Goal: Transaction & Acquisition: Book appointment/travel/reservation

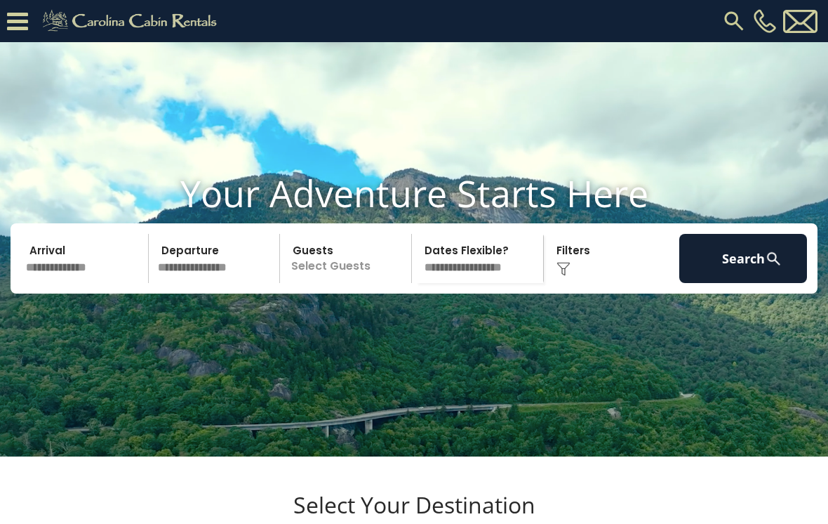
click at [356, 283] on p "Select Guests" at bounding box center [347, 258] width 127 height 49
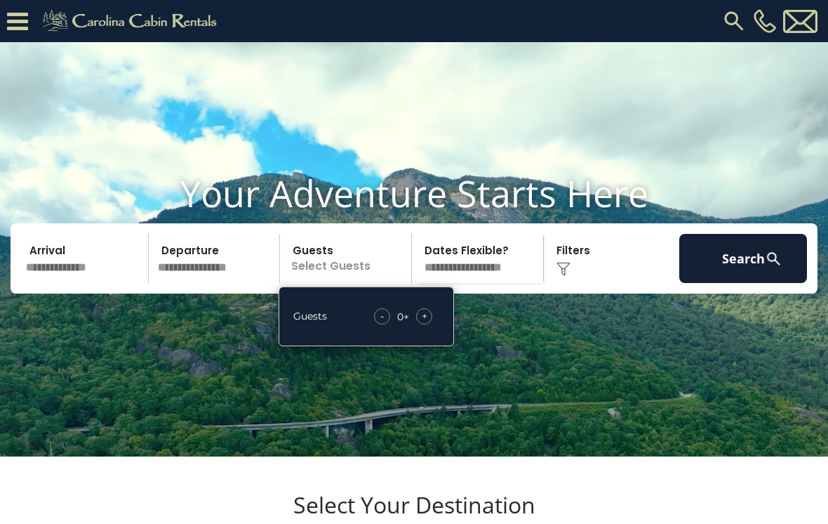
click at [430, 324] on div "+" at bounding box center [424, 316] width 16 height 16
click at [432, 324] on div "+" at bounding box center [424, 316] width 16 height 16
click at [431, 324] on div "- 2 + +" at bounding box center [404, 316] width 72 height 16
click at [430, 324] on div "+" at bounding box center [424, 316] width 16 height 16
click at [426, 323] on span "+" at bounding box center [425, 316] width 6 height 14
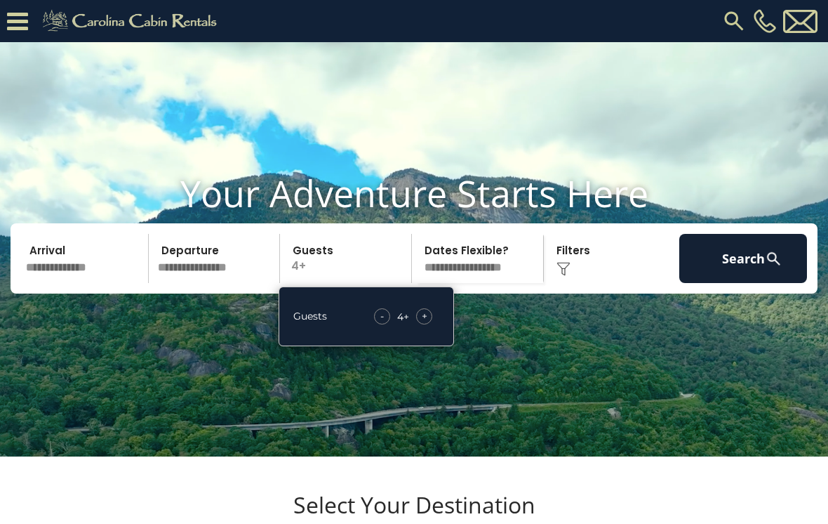
click at [424, 323] on span "+" at bounding box center [425, 316] width 6 height 14
click at [427, 324] on div "+" at bounding box center [424, 316] width 16 height 16
click at [423, 323] on span "+" at bounding box center [425, 316] width 6 height 14
click at [424, 323] on span "+" at bounding box center [425, 316] width 6 height 14
click at [425, 323] on span "+" at bounding box center [425, 316] width 6 height 14
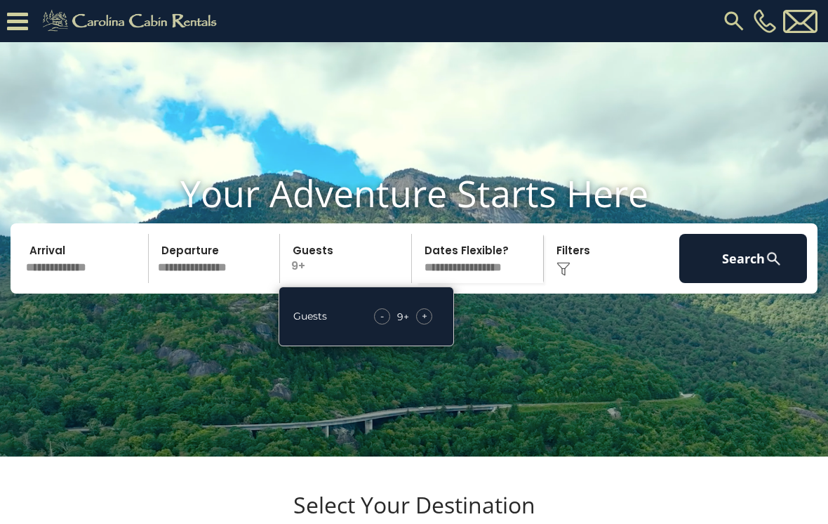
click at [427, 324] on div "+" at bounding box center [424, 316] width 16 height 16
click at [426, 323] on span "+" at bounding box center [425, 316] width 6 height 14
click at [428, 324] on div "+" at bounding box center [424, 316] width 16 height 16
click at [380, 323] on span "-" at bounding box center [380, 316] width 4 height 14
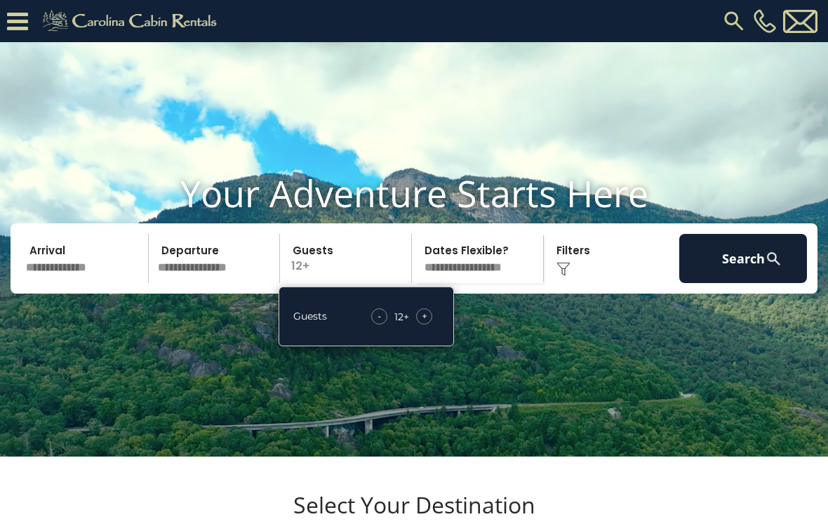
click at [575, 283] on div "Click to Choose" at bounding box center [612, 258] width 128 height 49
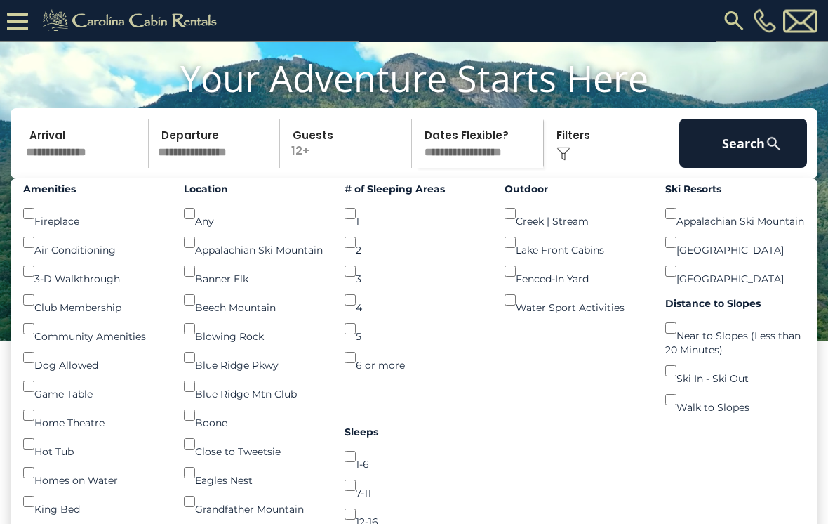
scroll to position [73, 0]
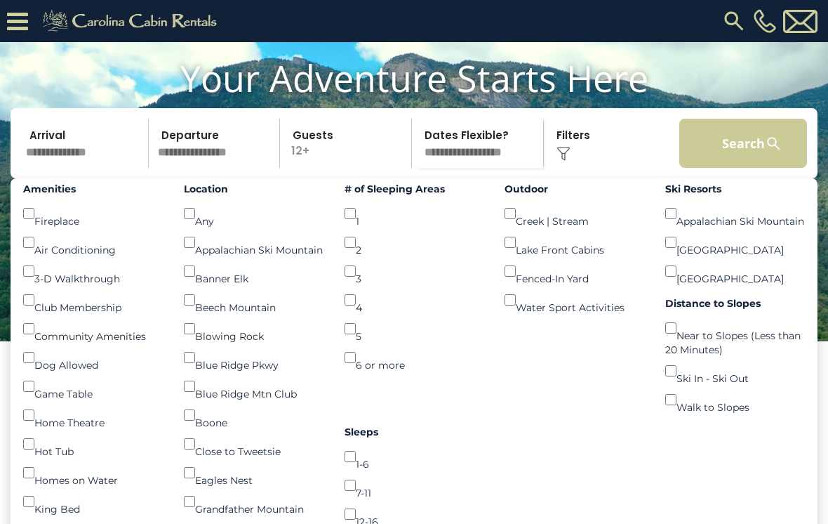
click at [743, 168] on button "Search" at bounding box center [743, 143] width 128 height 49
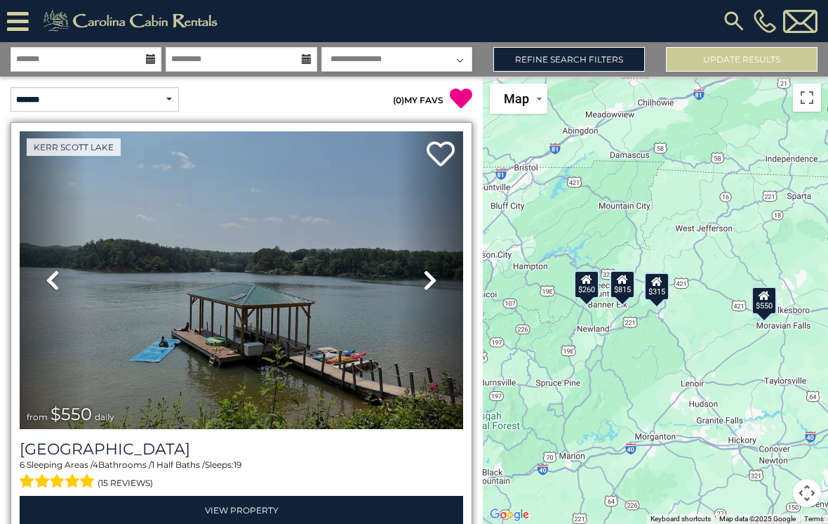
click at [432, 281] on icon at bounding box center [430, 280] width 14 height 22
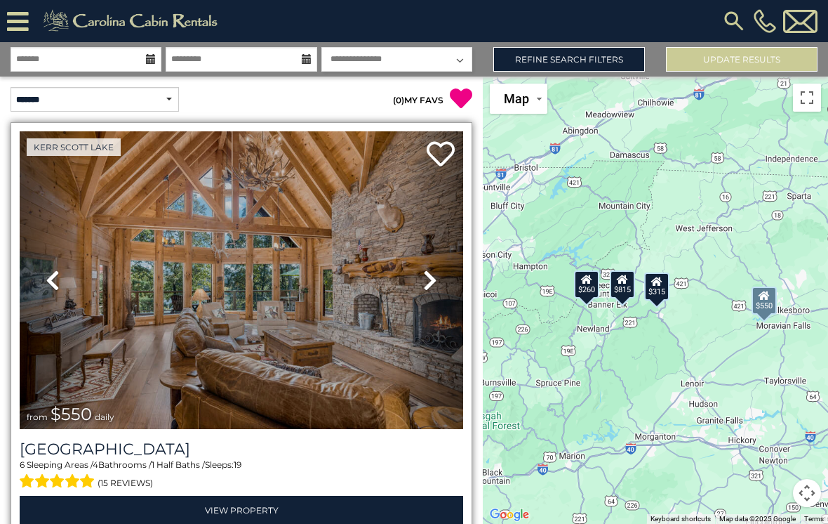
click at [433, 281] on icon at bounding box center [430, 280] width 14 height 22
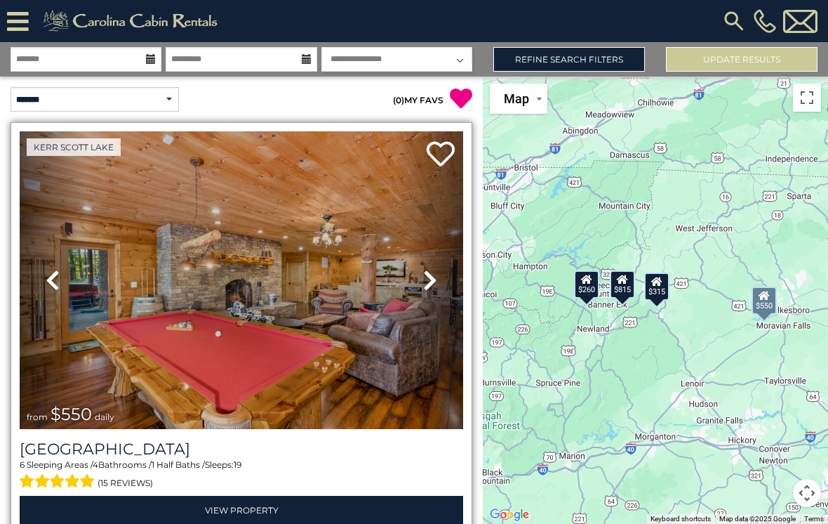
click at [434, 282] on icon at bounding box center [430, 280] width 14 height 22
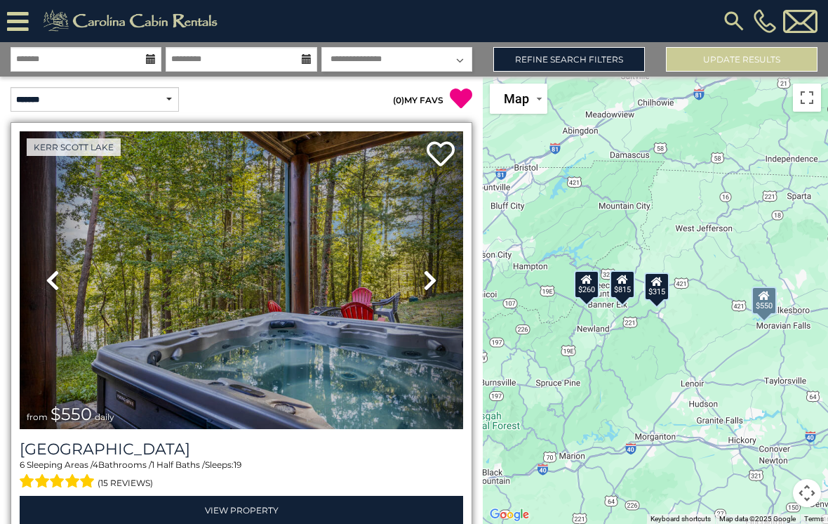
click at [430, 285] on icon at bounding box center [430, 280] width 14 height 22
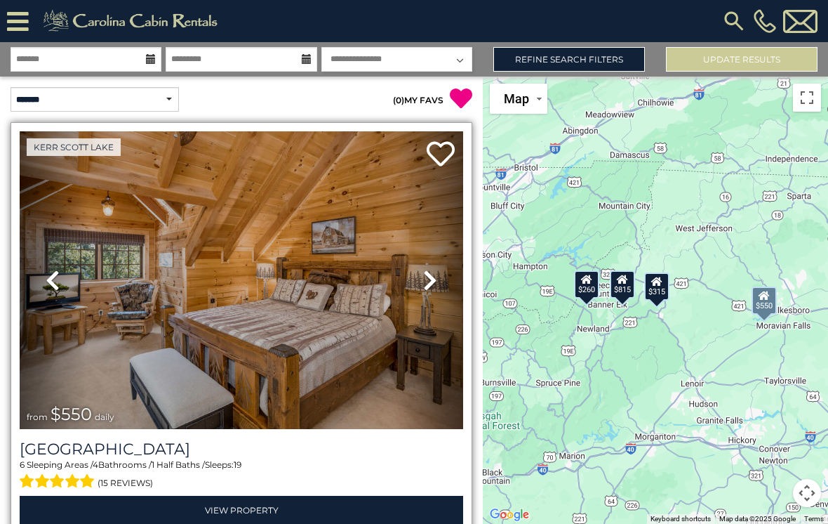
click at [433, 284] on icon at bounding box center [430, 280] width 14 height 22
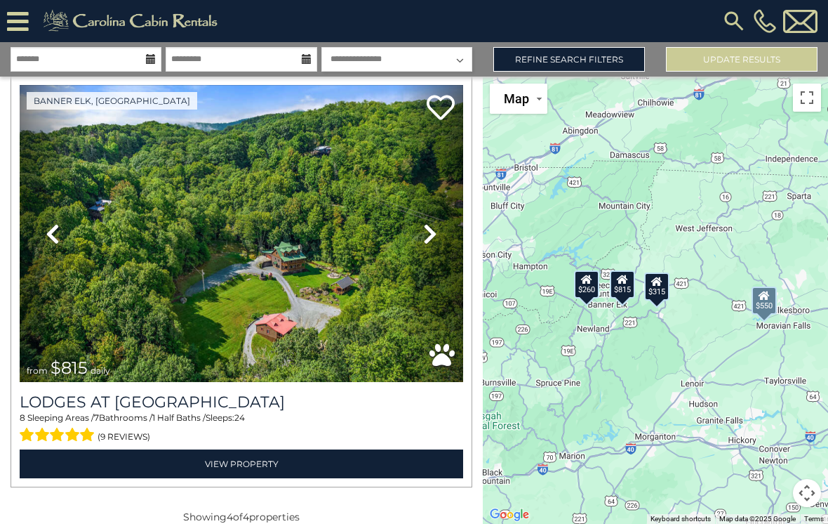
scroll to position [1305, 0]
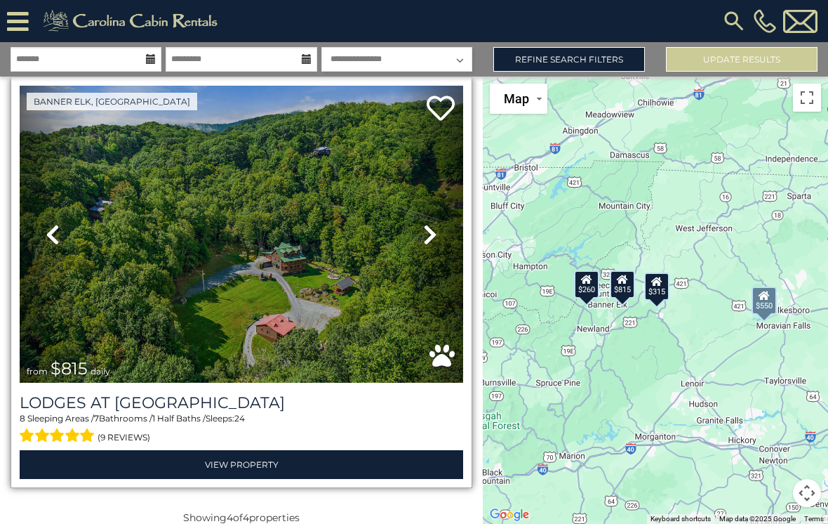
click at [275, 274] on img at bounding box center [242, 235] width 444 height 298
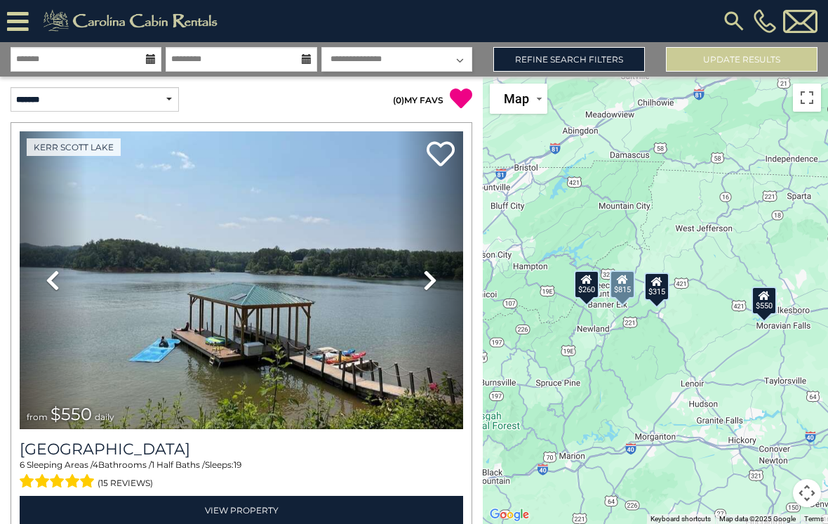
scroll to position [0, 0]
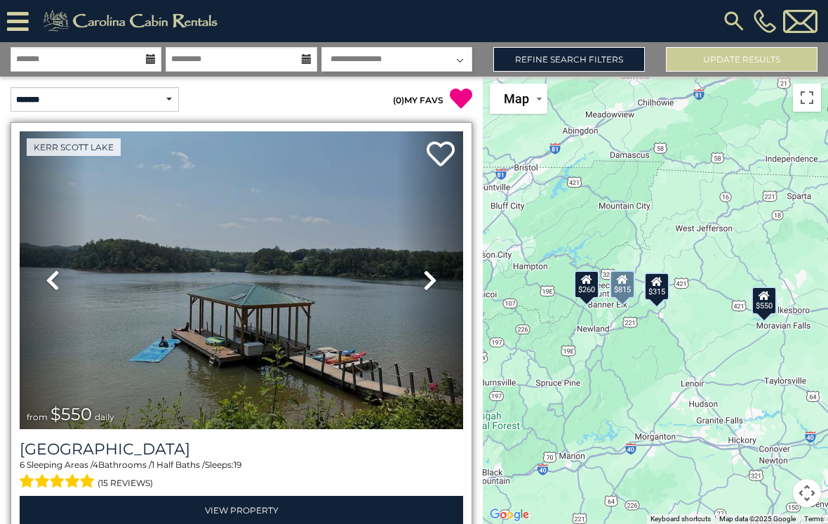
click at [281, 295] on img at bounding box center [242, 280] width 444 height 298
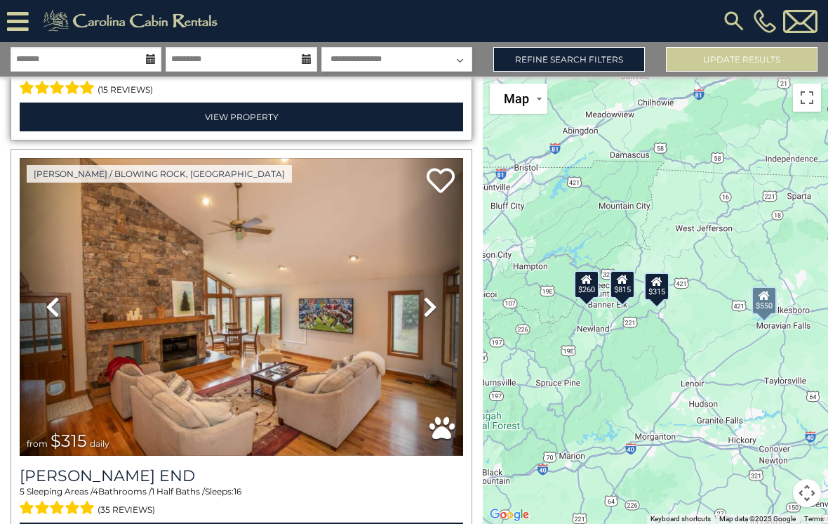
scroll to position [408, 0]
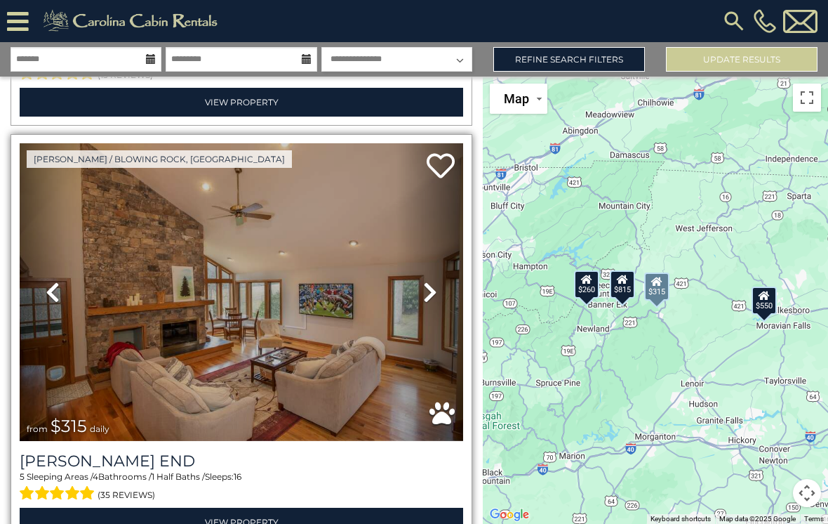
click at [431, 297] on icon at bounding box center [430, 292] width 14 height 22
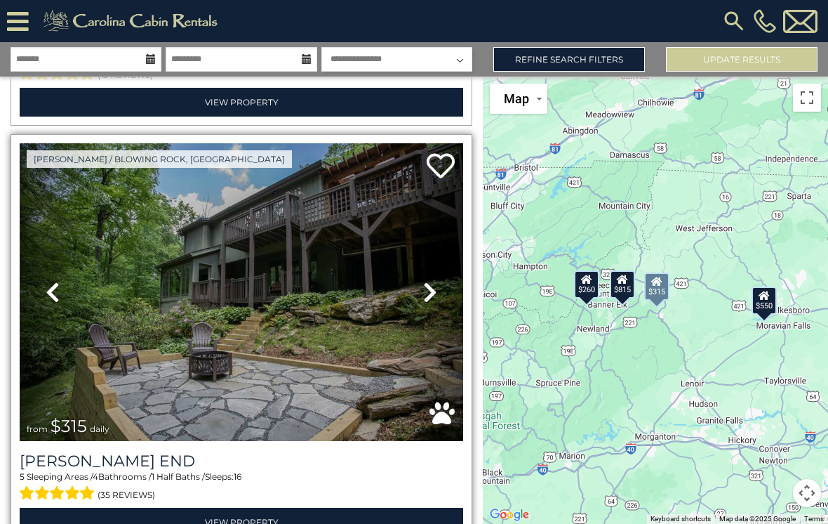
click at [432, 301] on icon at bounding box center [430, 292] width 14 height 22
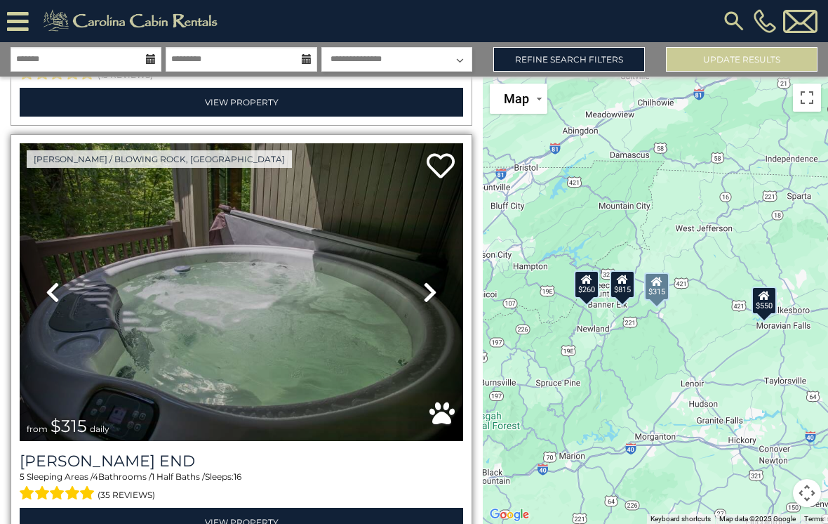
click at [436, 298] on icon at bounding box center [430, 292] width 14 height 22
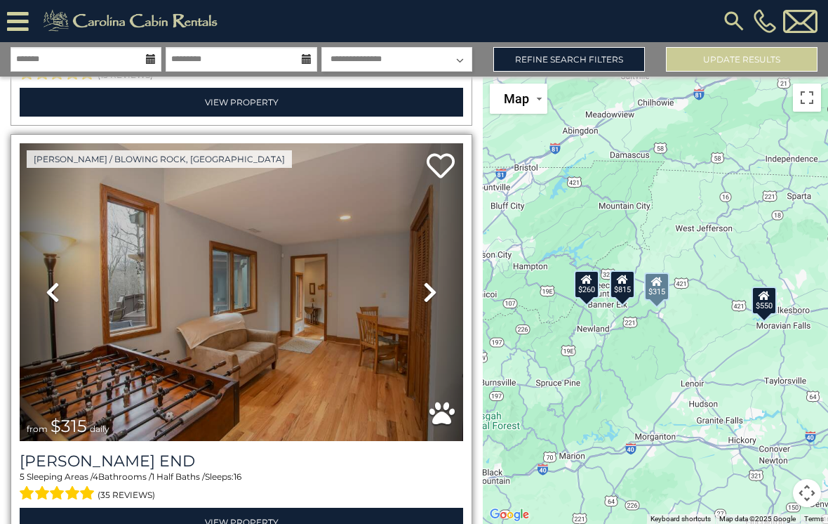
click at [434, 296] on icon at bounding box center [430, 292] width 14 height 22
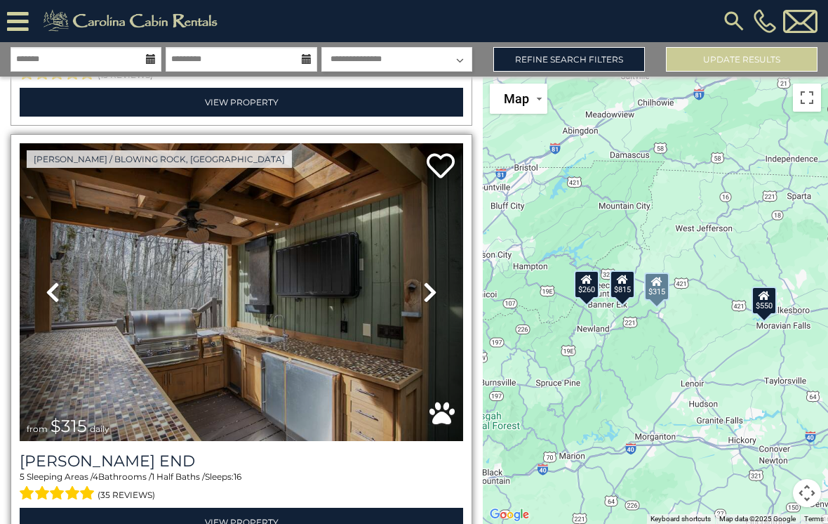
click at [434, 305] on link "Next" at bounding box center [430, 292] width 67 height 298
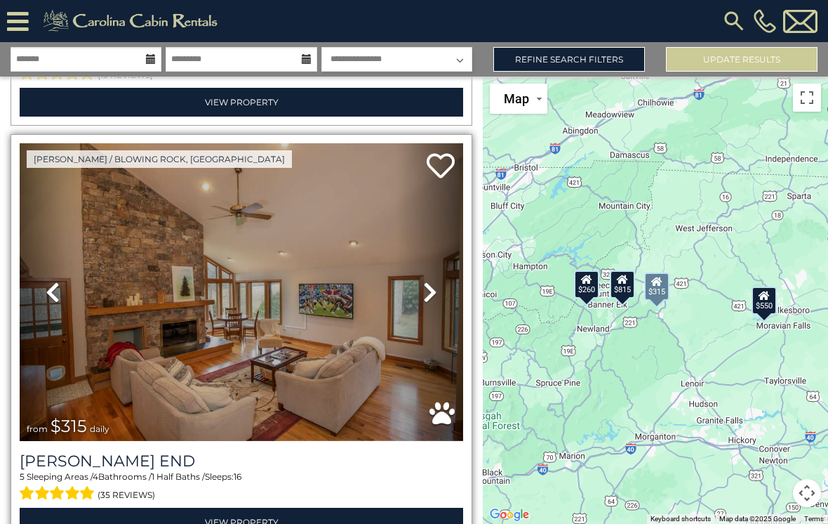
click at [433, 300] on icon at bounding box center [430, 292] width 14 height 22
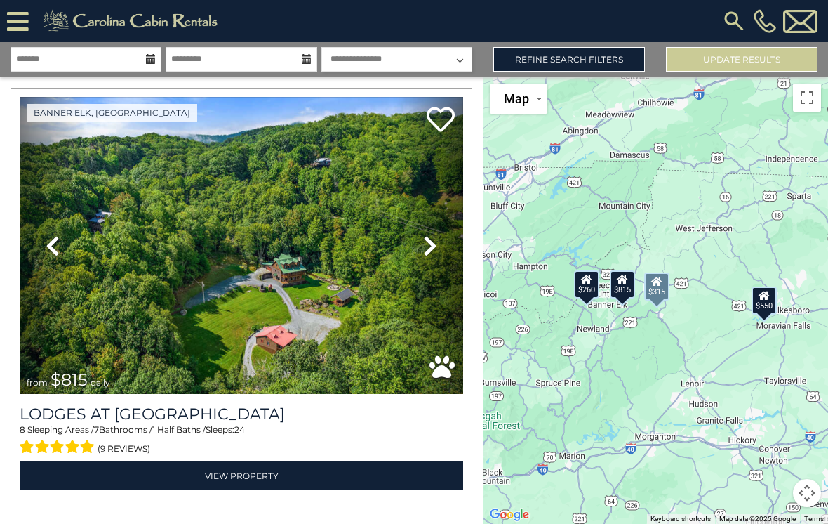
scroll to position [1294, 0]
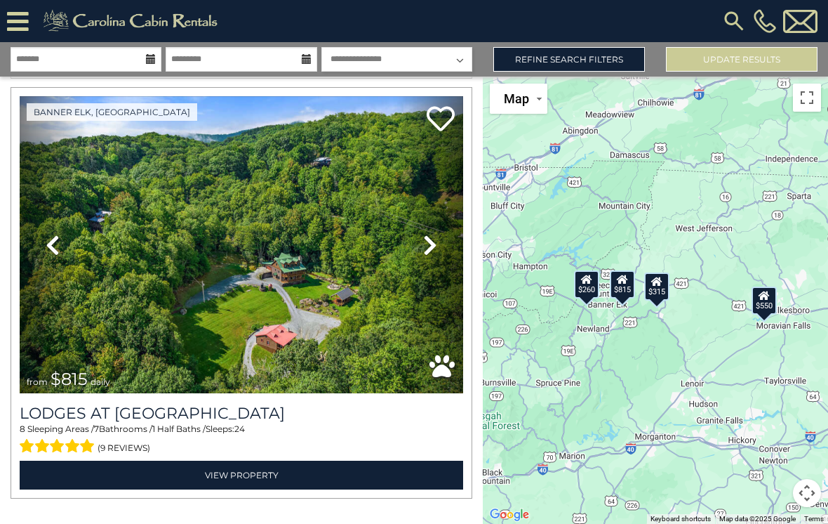
click at [734, 18] on img at bounding box center [734, 20] width 25 height 25
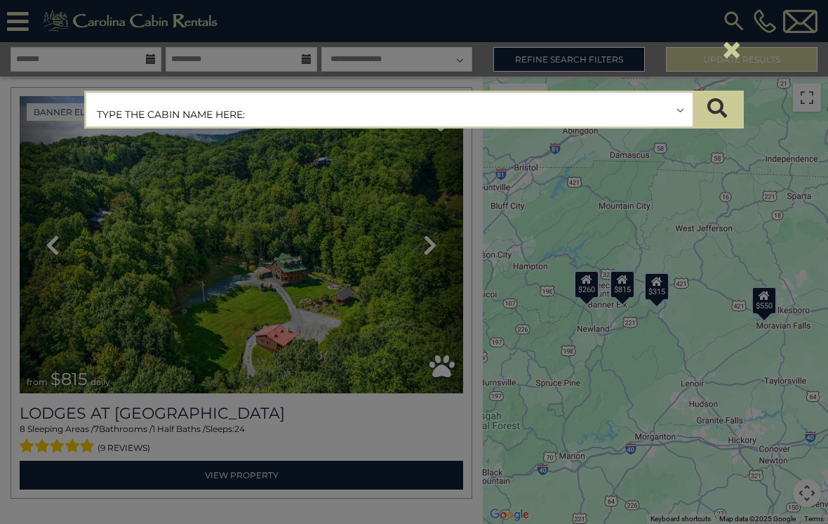
click at [676, 110] on input "text" at bounding box center [389, 110] width 606 height 35
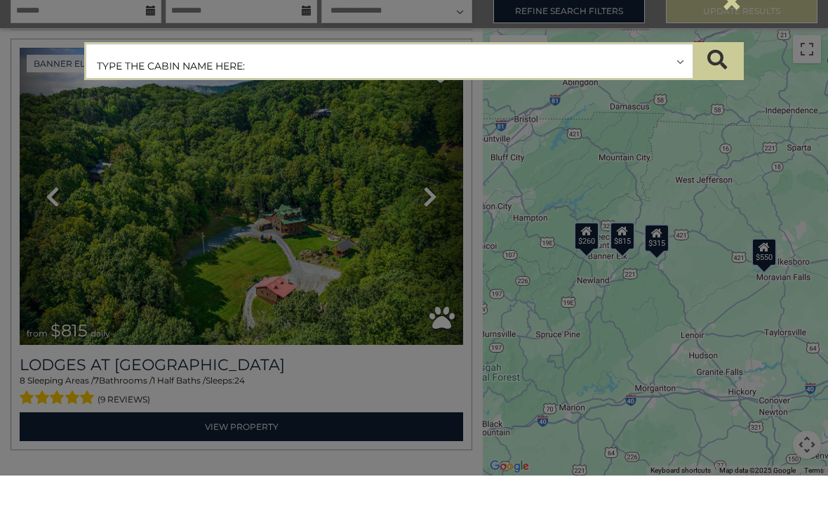
scroll to position [13, 0]
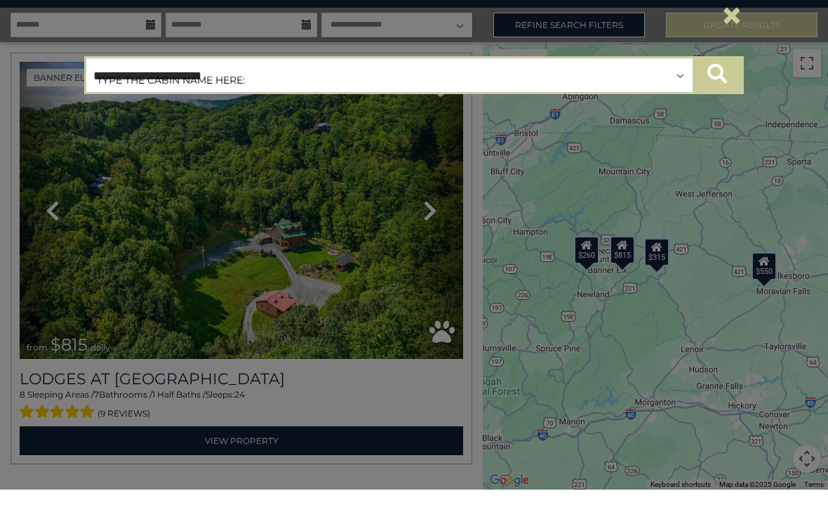
type input "**********"
click at [717, 98] on icon "submit" at bounding box center [718, 108] width 20 height 20
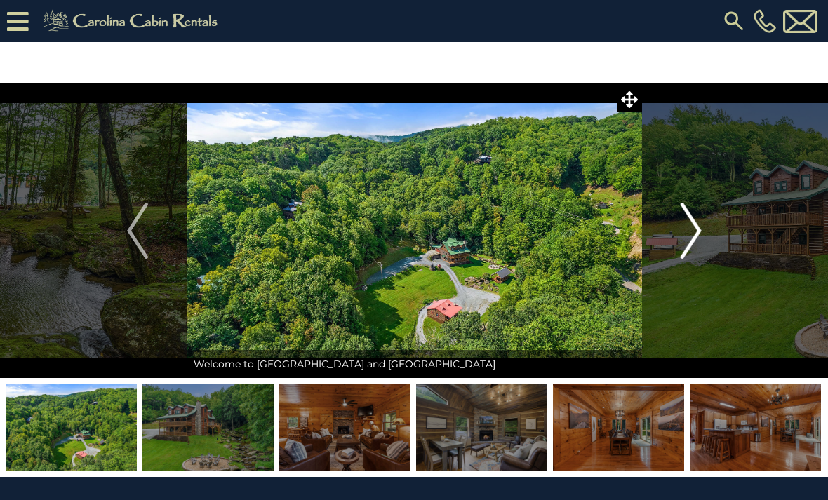
click at [698, 235] on img "Next" at bounding box center [690, 231] width 21 height 56
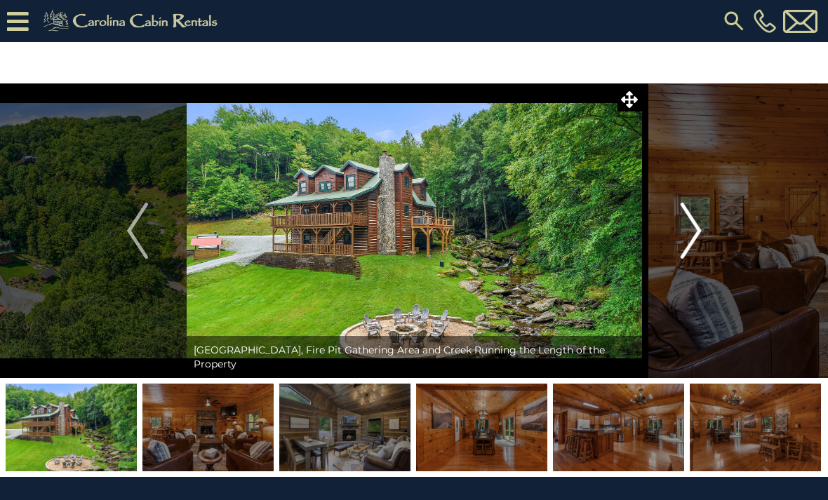
click at [700, 233] on img "Next" at bounding box center [690, 231] width 21 height 56
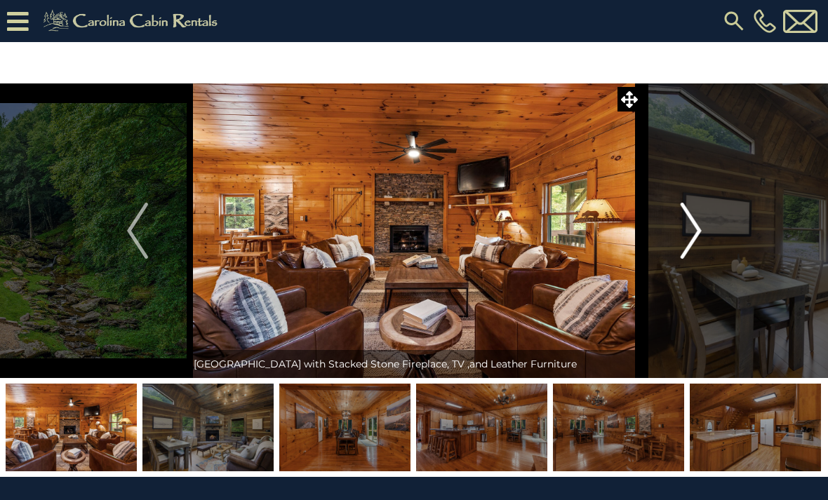
click at [697, 234] on img "Next" at bounding box center [690, 231] width 21 height 56
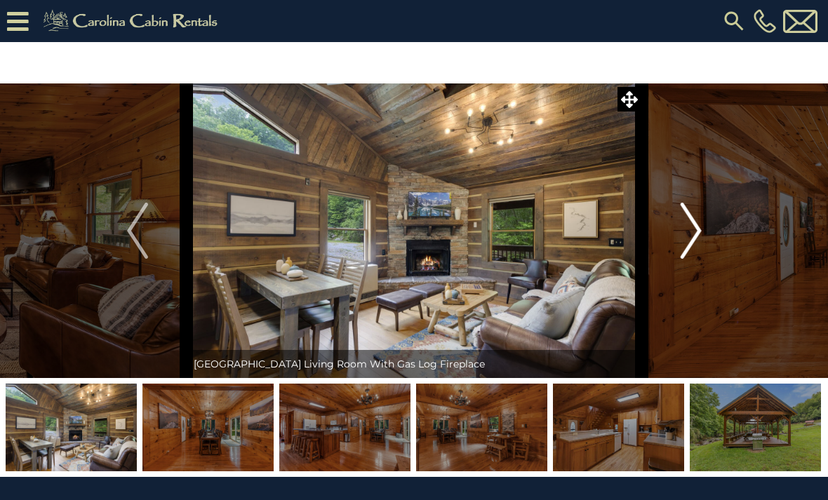
click at [697, 233] on img "Next" at bounding box center [690, 231] width 21 height 56
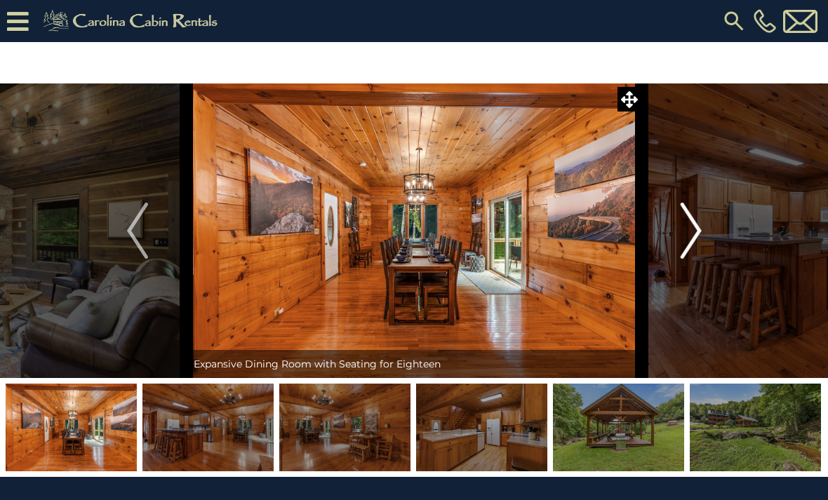
click at [697, 233] on img "Next" at bounding box center [690, 231] width 21 height 56
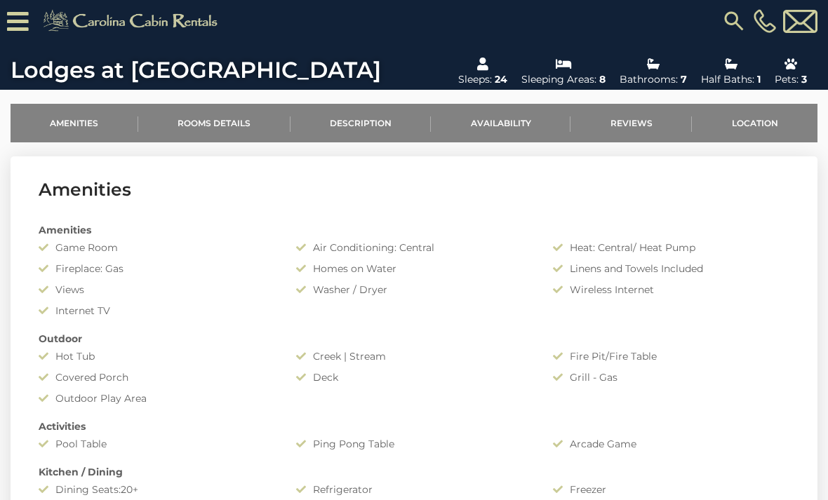
scroll to position [400, 0]
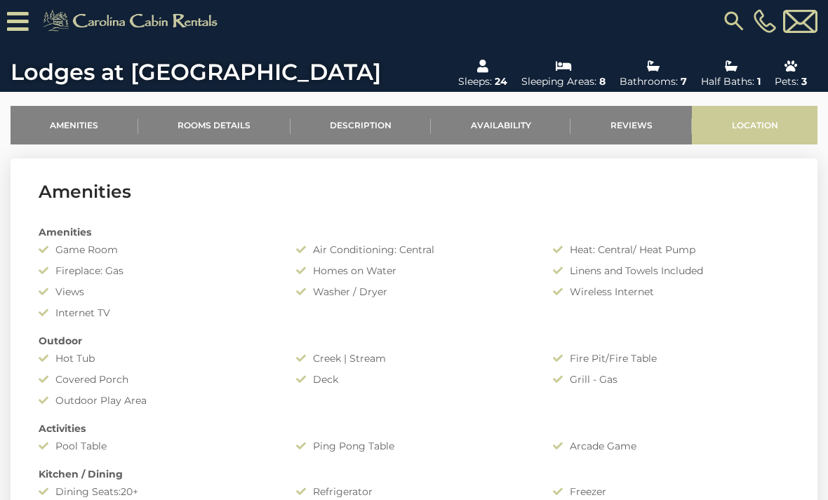
click at [761, 131] on link "Location" at bounding box center [755, 125] width 126 height 39
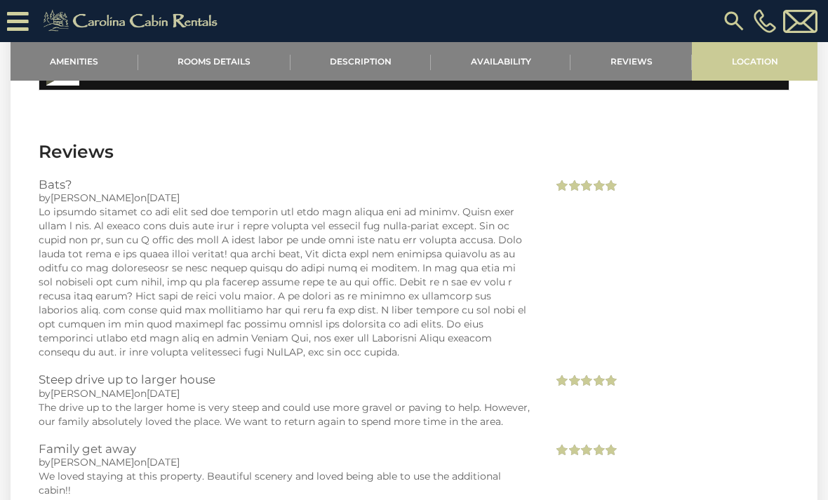
scroll to position [2396, 0]
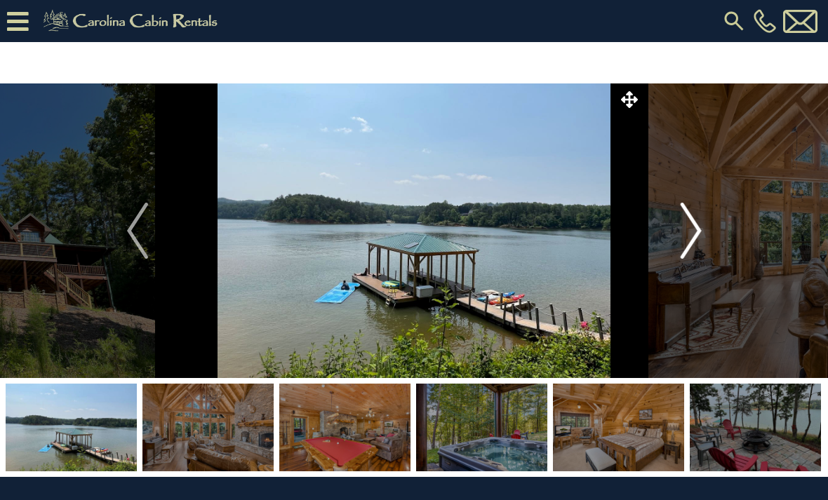
click at [698, 237] on img "Next" at bounding box center [690, 231] width 21 height 56
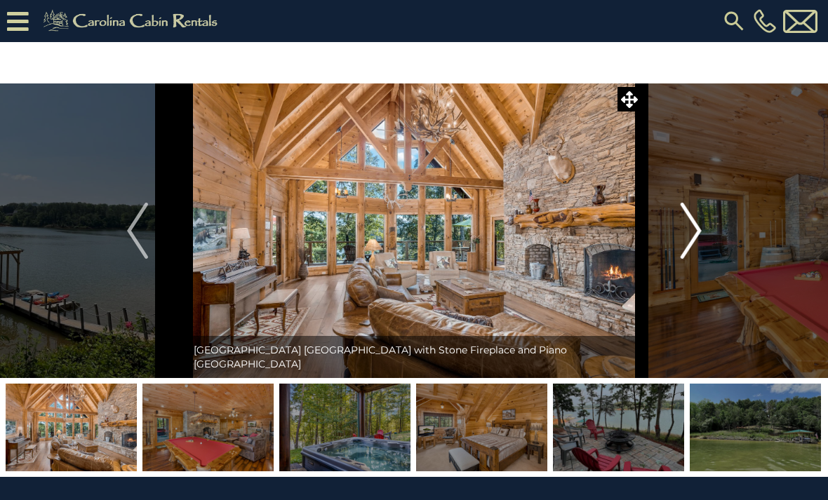
click at [696, 239] on img "Next" at bounding box center [690, 231] width 21 height 56
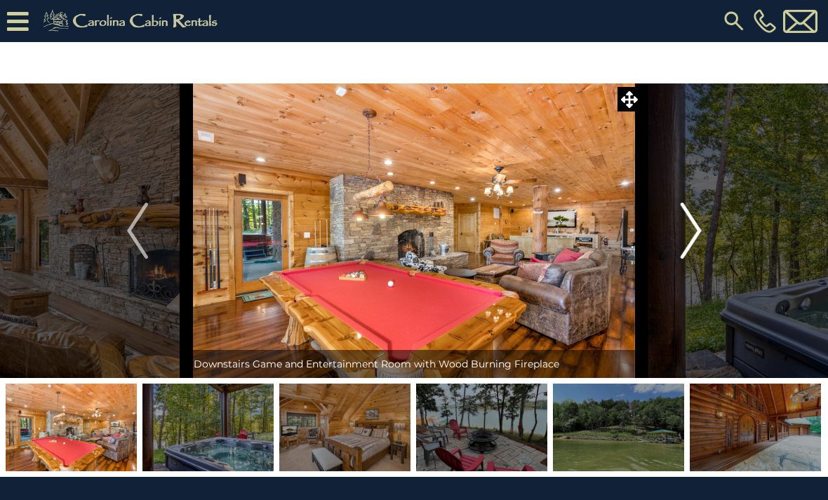
click at [693, 242] on img "Next" at bounding box center [690, 231] width 21 height 56
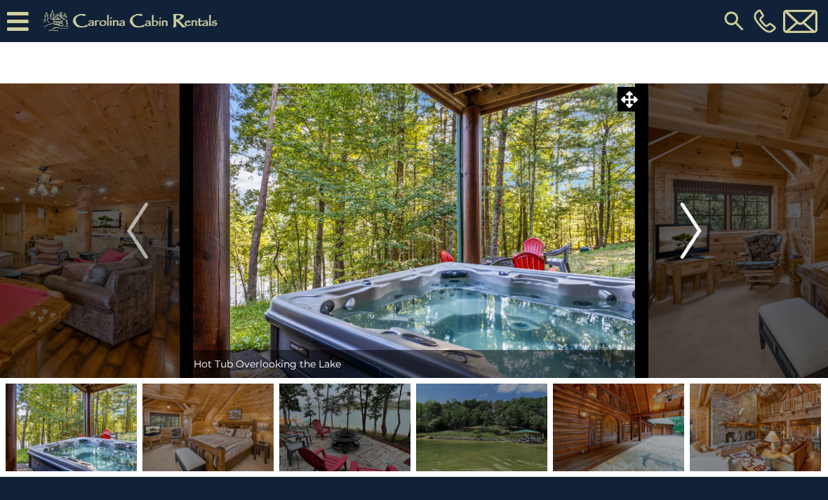
click at [695, 235] on img "Next" at bounding box center [690, 231] width 21 height 56
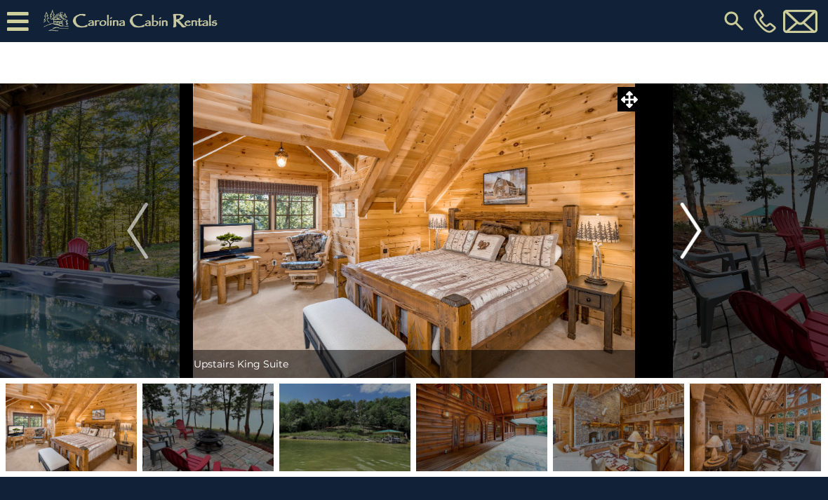
click at [697, 233] on img "Next" at bounding box center [690, 231] width 21 height 56
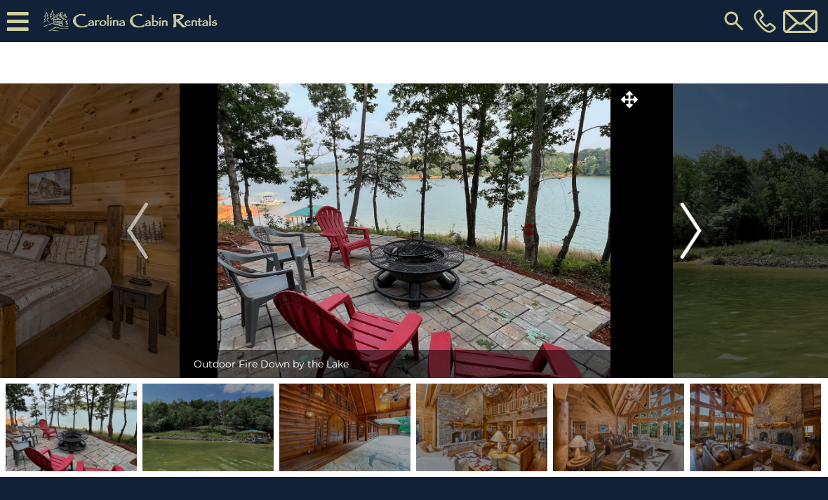
click at [698, 234] on img "Next" at bounding box center [690, 231] width 21 height 56
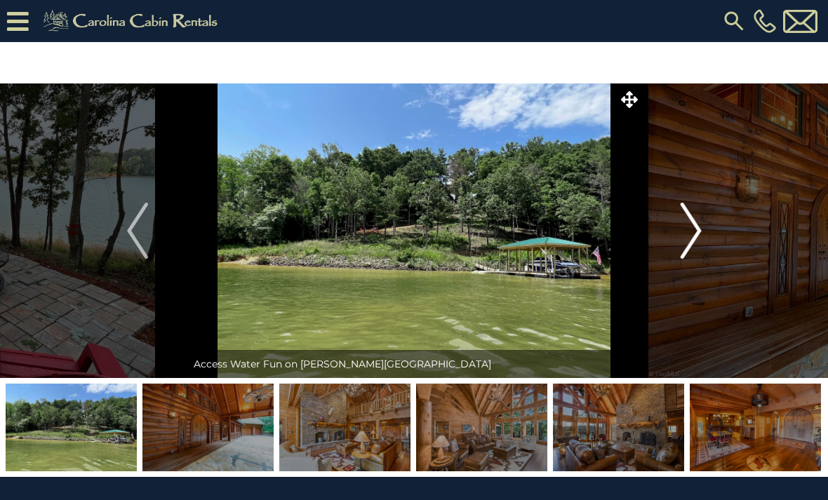
scroll to position [1, 0]
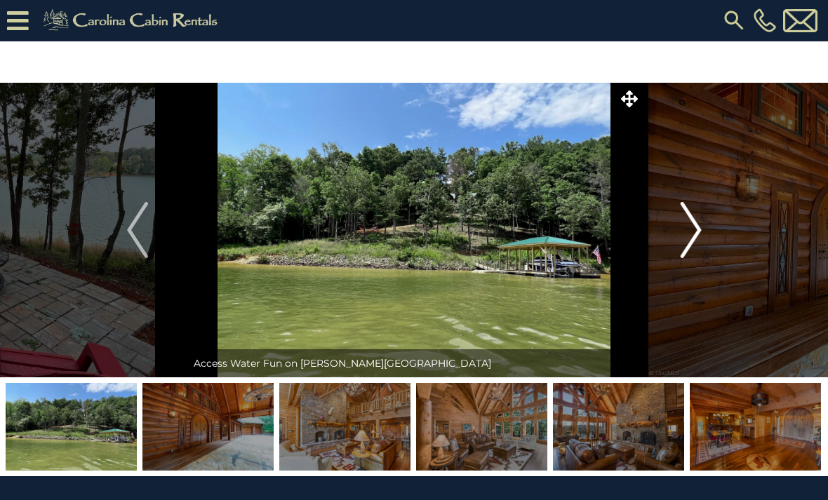
click at [476, 239] on img at bounding box center [415, 230] width 456 height 295
click at [698, 231] on img "Next" at bounding box center [690, 230] width 21 height 56
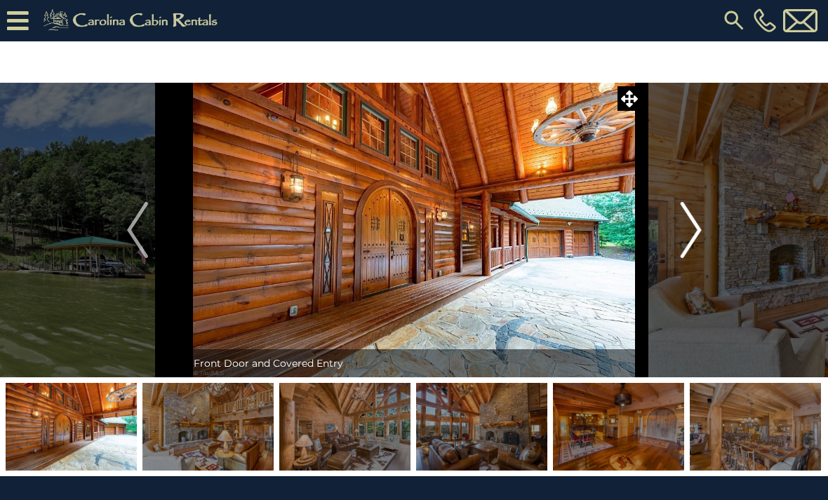
click at [696, 234] on img "Next" at bounding box center [690, 230] width 21 height 56
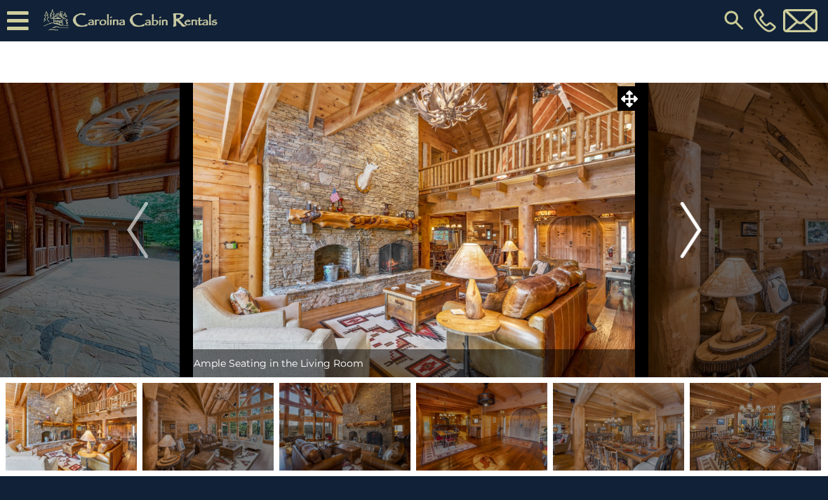
click at [696, 234] on img "Next" at bounding box center [690, 230] width 21 height 56
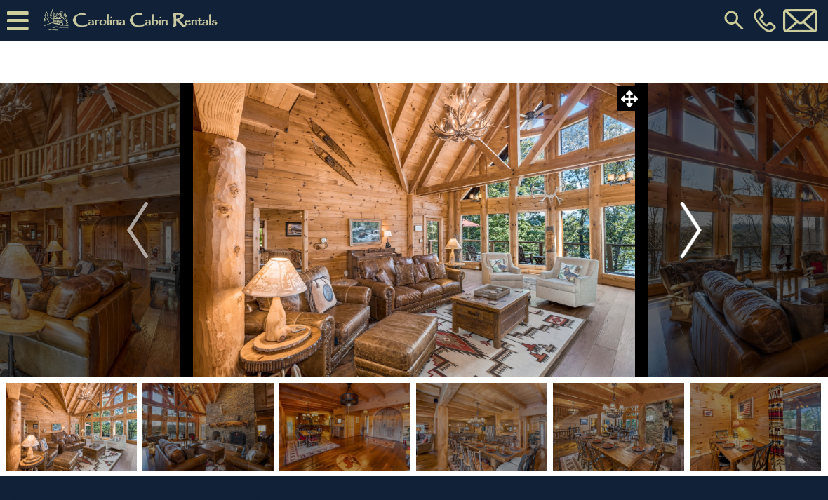
click at [697, 234] on img "Next" at bounding box center [690, 230] width 21 height 56
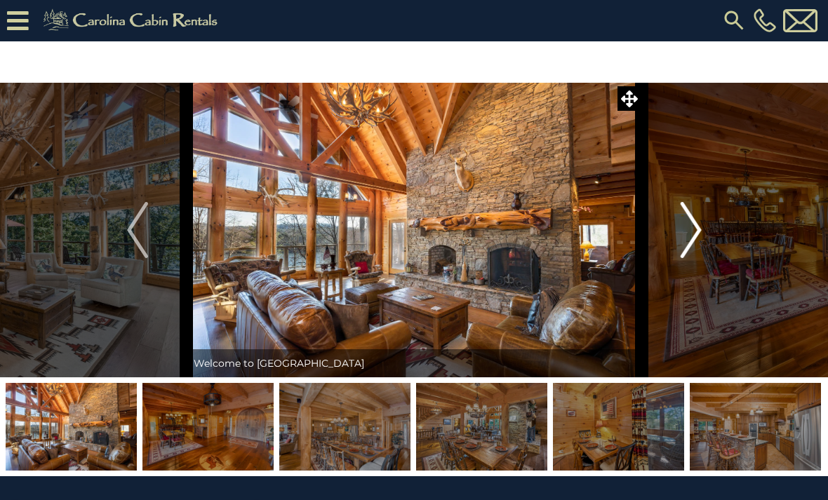
click at [699, 232] on img "Next" at bounding box center [690, 230] width 21 height 56
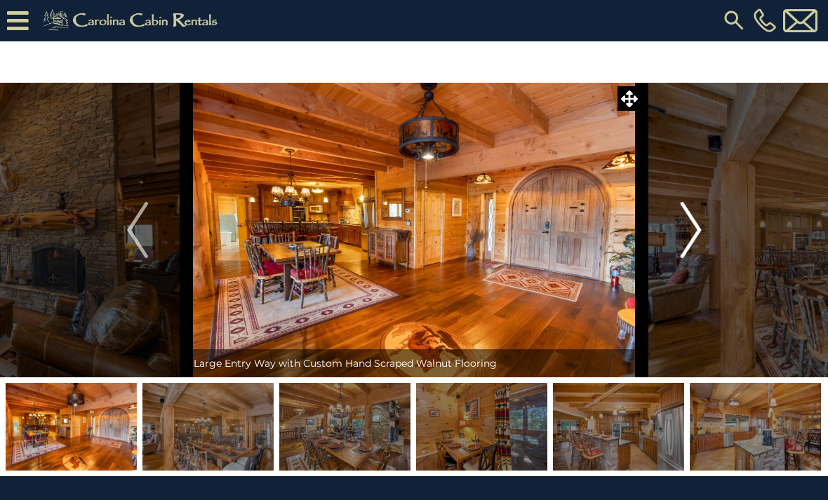
click at [693, 232] on img "Next" at bounding box center [690, 230] width 21 height 56
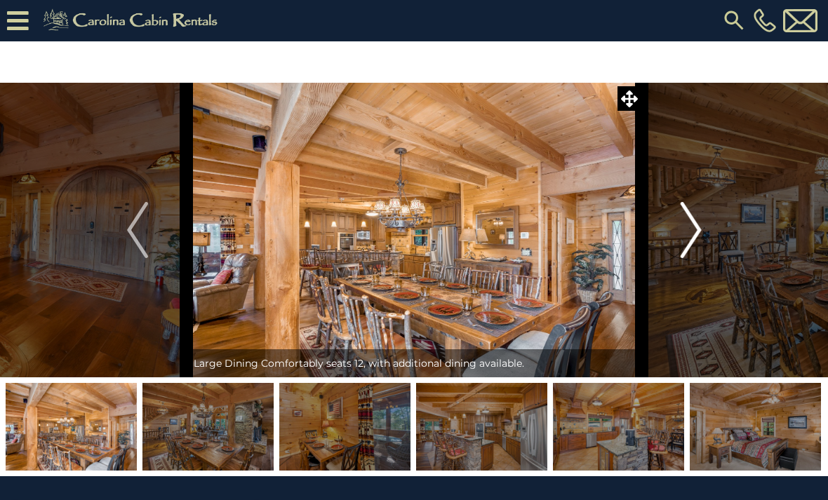
click at [693, 233] on img "Next" at bounding box center [690, 230] width 21 height 56
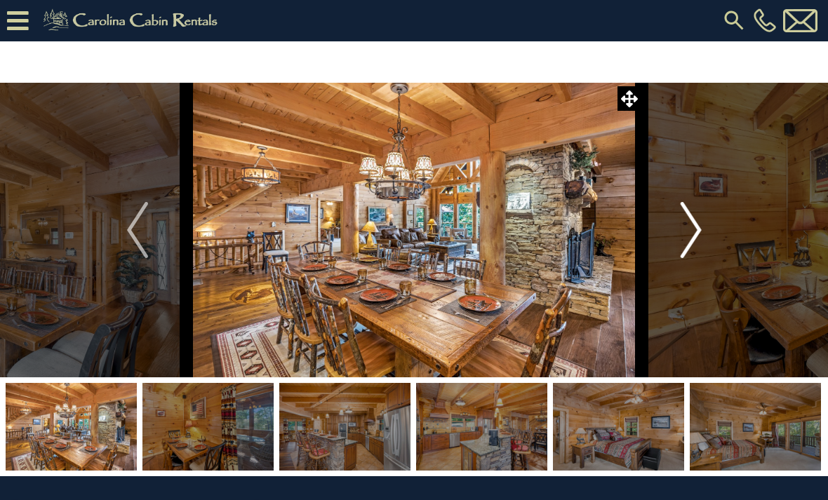
click at [687, 234] on img "Next" at bounding box center [690, 230] width 21 height 56
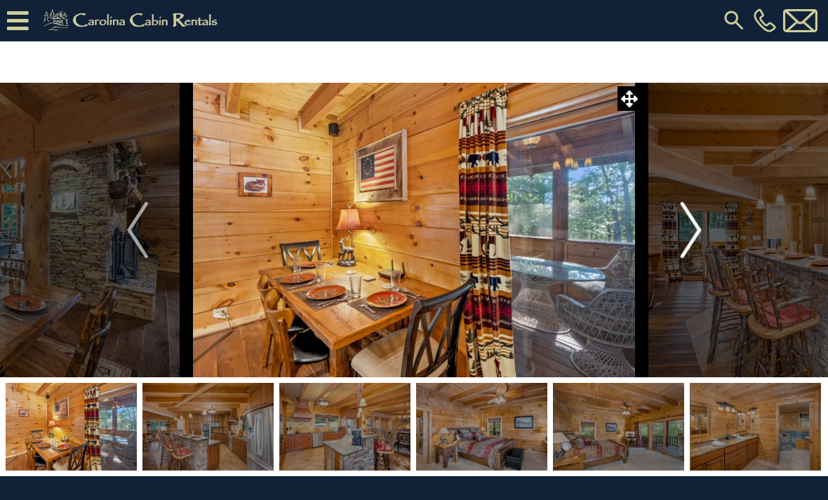
click at [689, 235] on img "Next" at bounding box center [690, 230] width 21 height 56
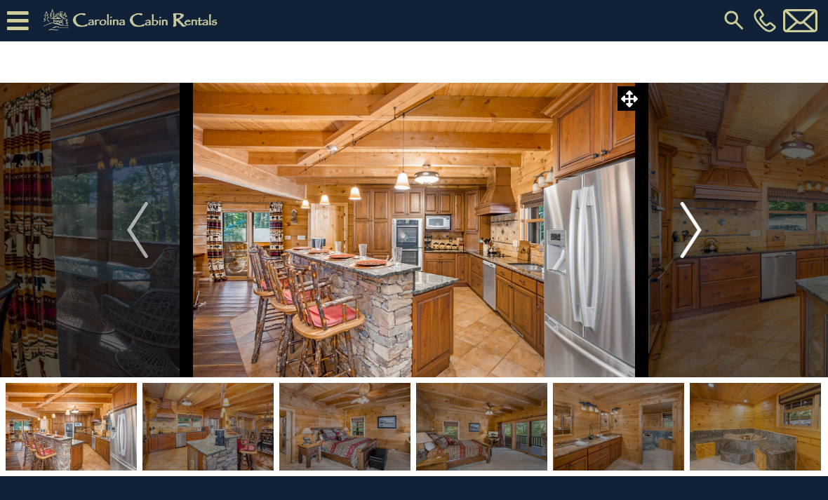
click at [689, 237] on img "Next" at bounding box center [690, 230] width 21 height 56
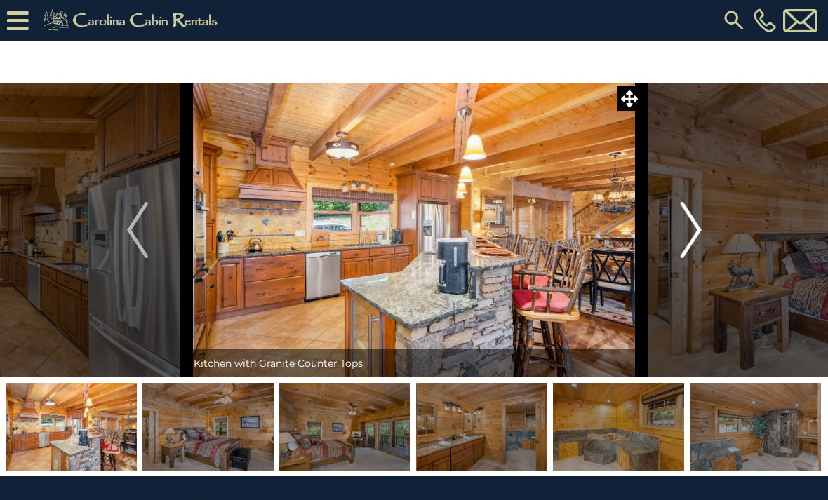
click at [700, 234] on img "Next" at bounding box center [690, 230] width 21 height 56
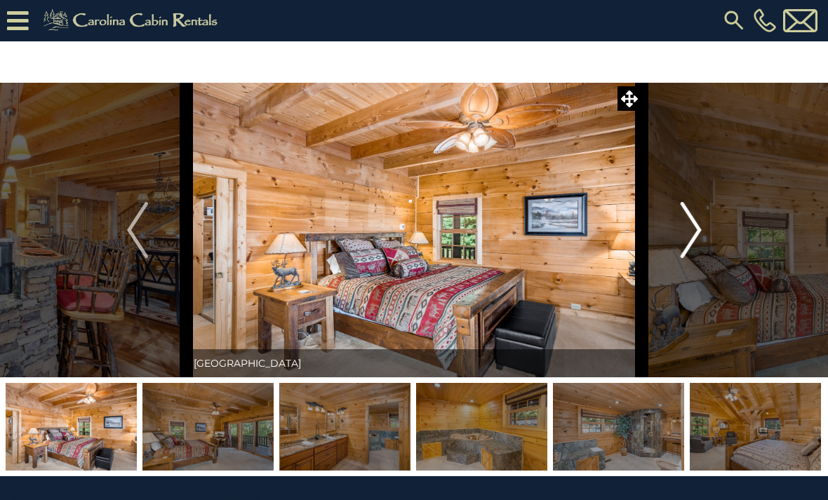
click at [689, 237] on img "Next" at bounding box center [690, 230] width 21 height 56
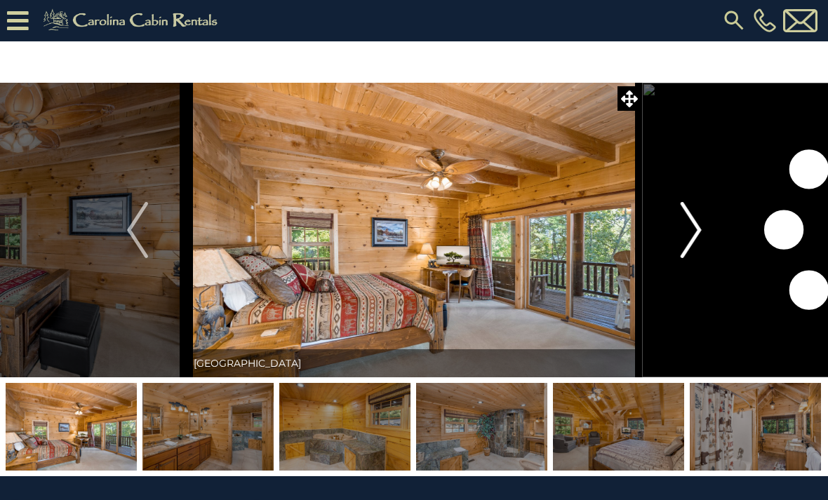
click at [696, 232] on img "Next" at bounding box center [690, 230] width 21 height 56
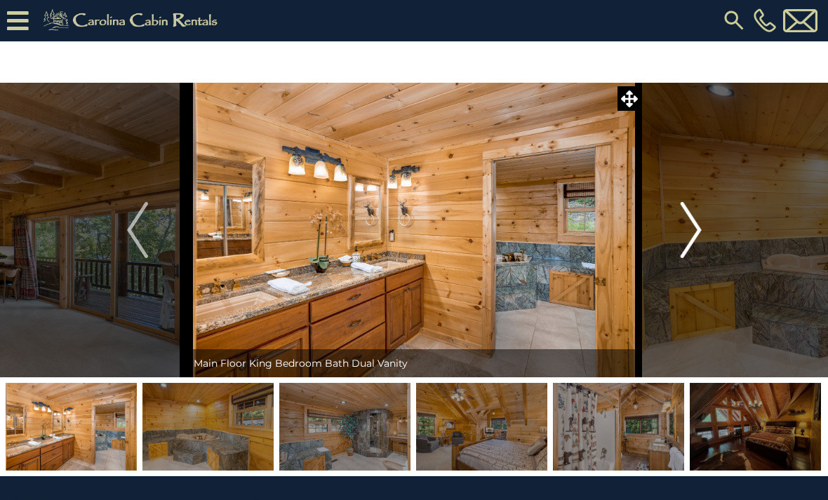
click at [692, 238] on img "Next" at bounding box center [690, 230] width 21 height 56
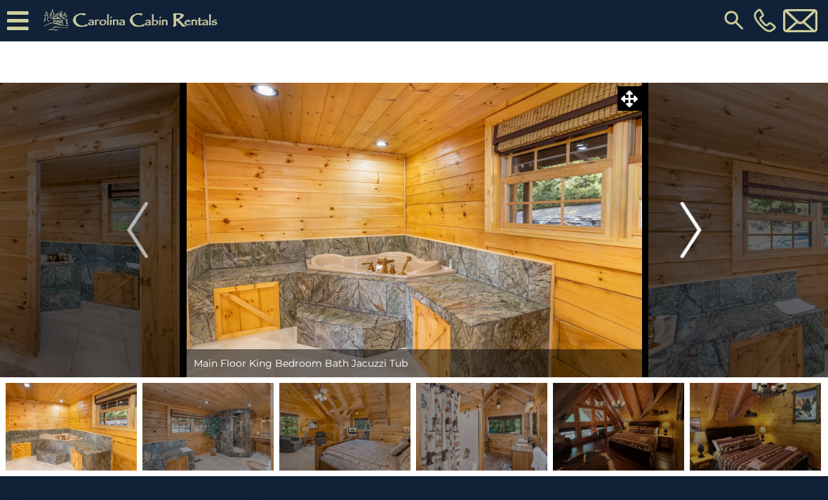
click at [689, 241] on img "Next" at bounding box center [690, 230] width 21 height 56
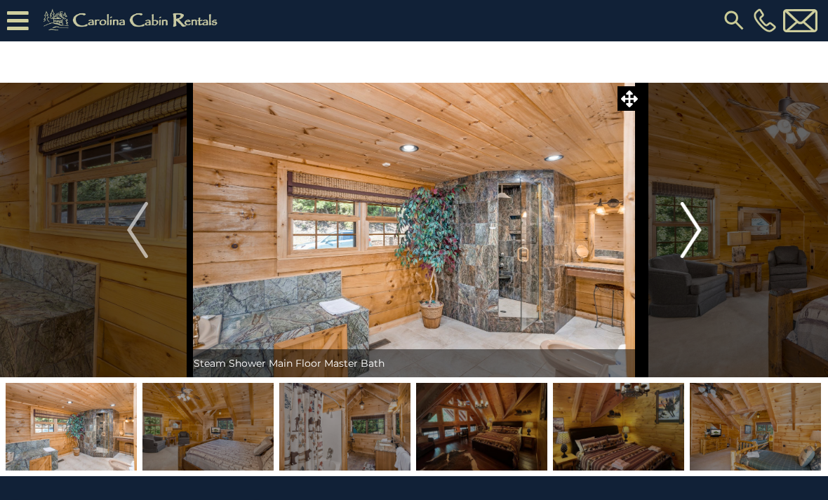
click at [691, 237] on img "Next" at bounding box center [690, 230] width 21 height 56
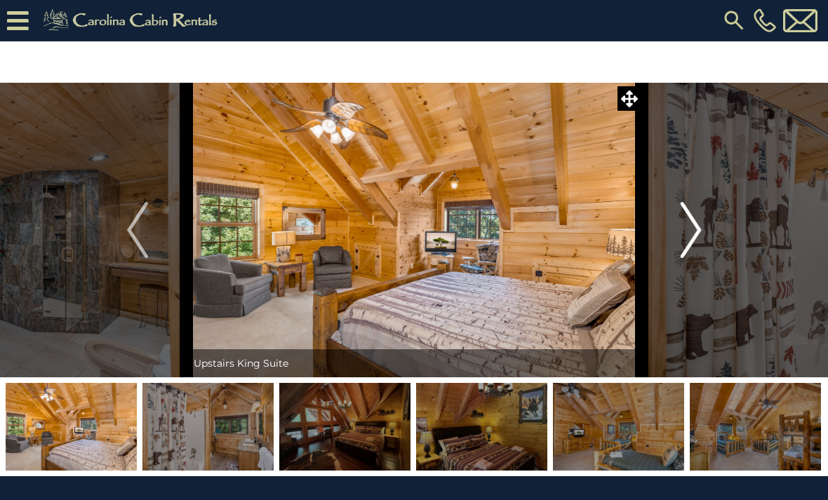
click at [694, 238] on img "Next" at bounding box center [690, 230] width 21 height 56
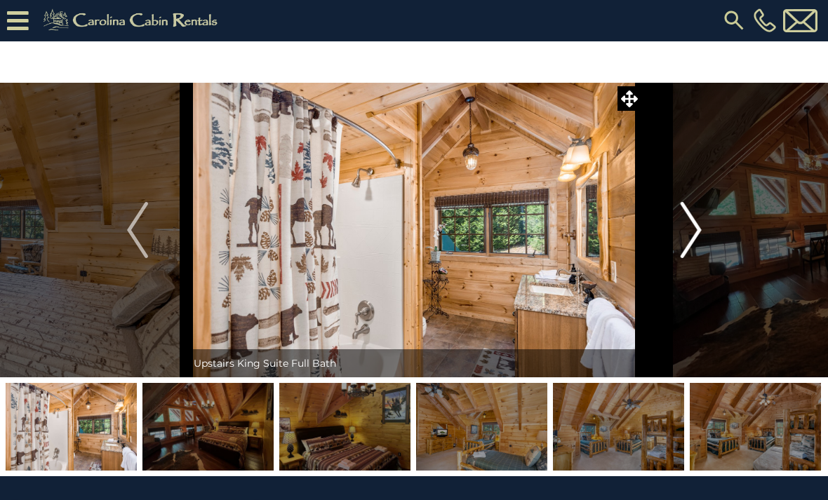
click at [694, 239] on img "Next" at bounding box center [690, 230] width 21 height 56
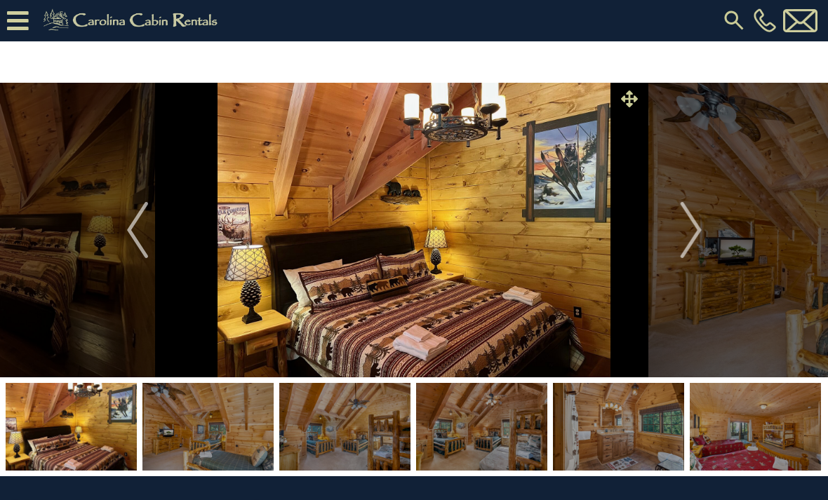
click at [627, 105] on icon at bounding box center [629, 99] width 17 height 17
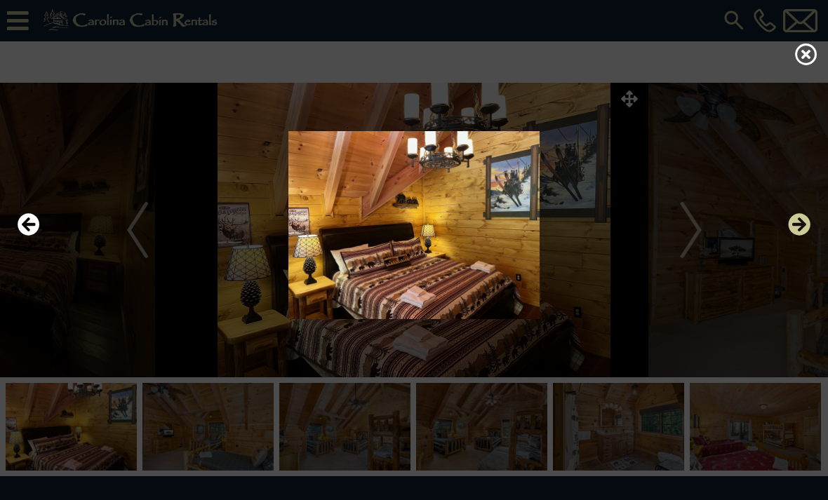
click at [795, 236] on icon "Next" at bounding box center [799, 224] width 22 height 22
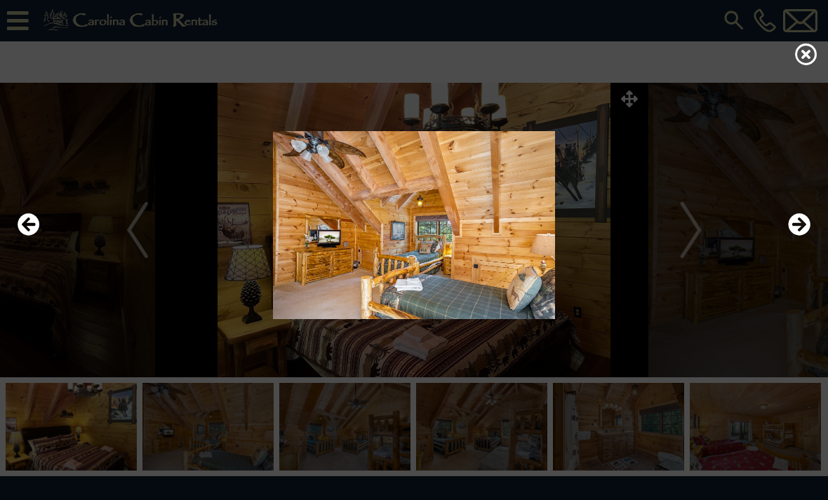
click at [821, 248] on div at bounding box center [414, 225] width 828 height 300
click at [795, 236] on icon "Next" at bounding box center [799, 224] width 22 height 22
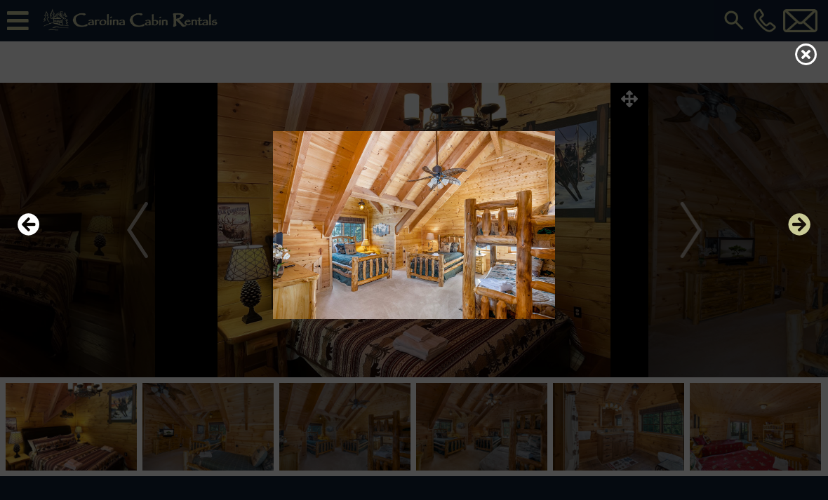
click at [798, 236] on icon "Next" at bounding box center [799, 224] width 22 height 22
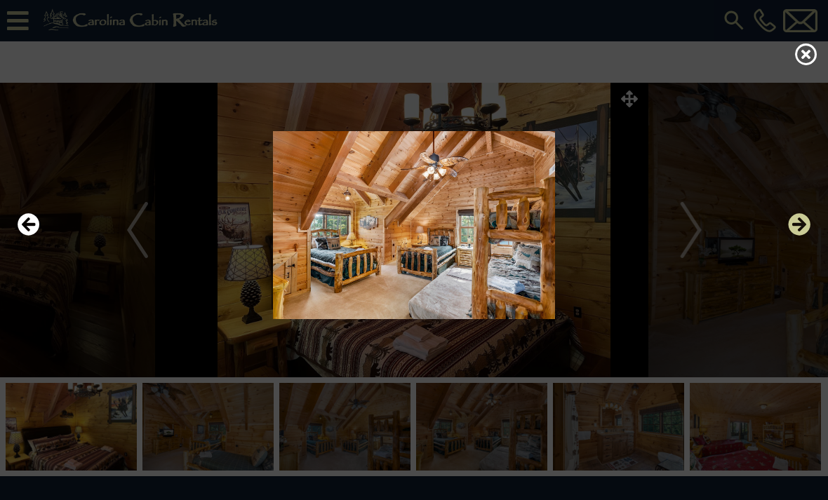
click at [798, 236] on icon "Next" at bounding box center [799, 224] width 22 height 22
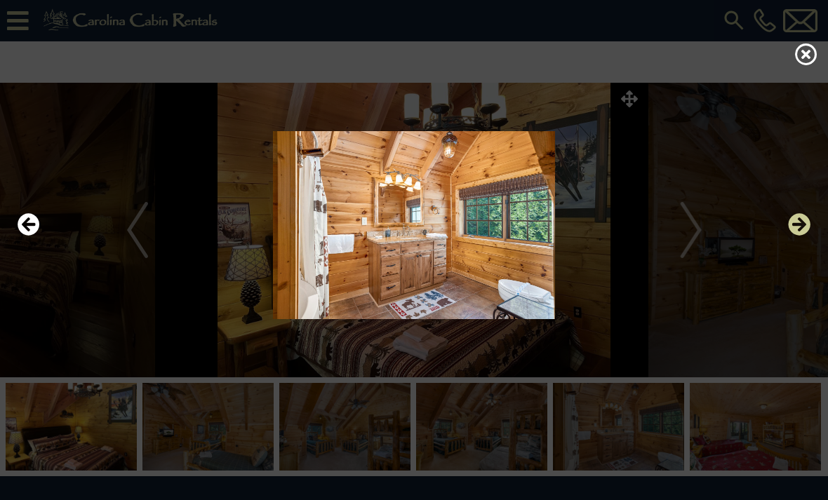
click at [799, 236] on icon "Next" at bounding box center [799, 224] width 22 height 22
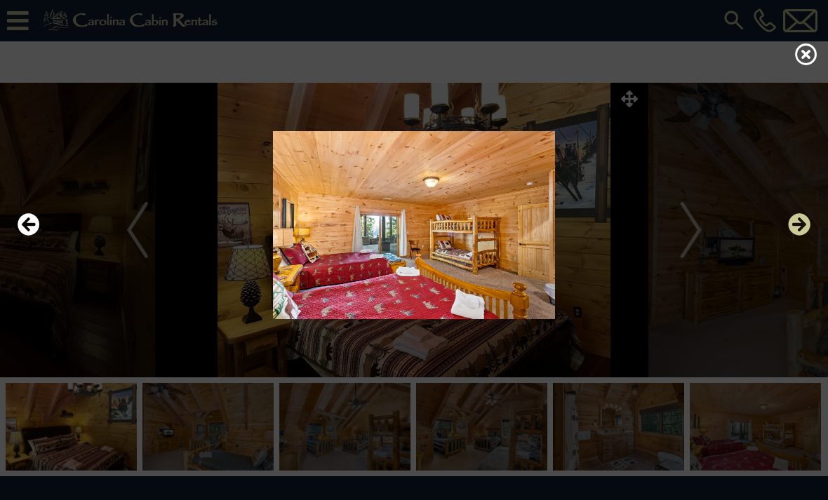
click at [798, 236] on icon "Next" at bounding box center [799, 224] width 22 height 22
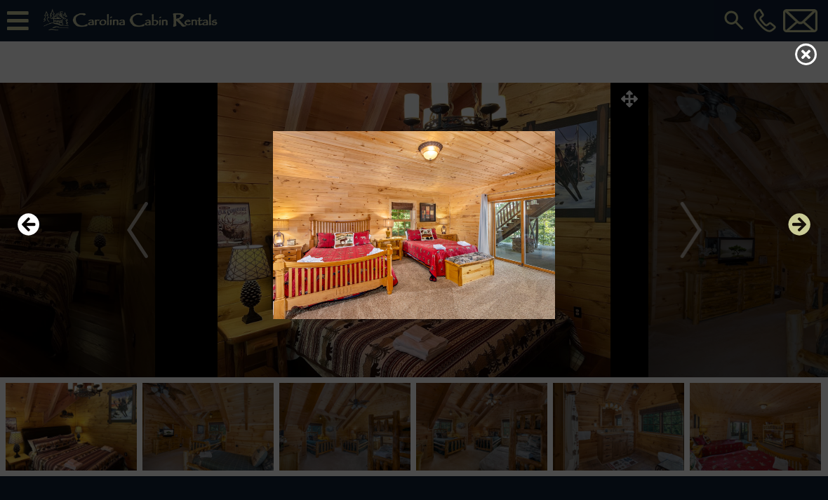
click at [809, 236] on icon "Next" at bounding box center [799, 224] width 22 height 22
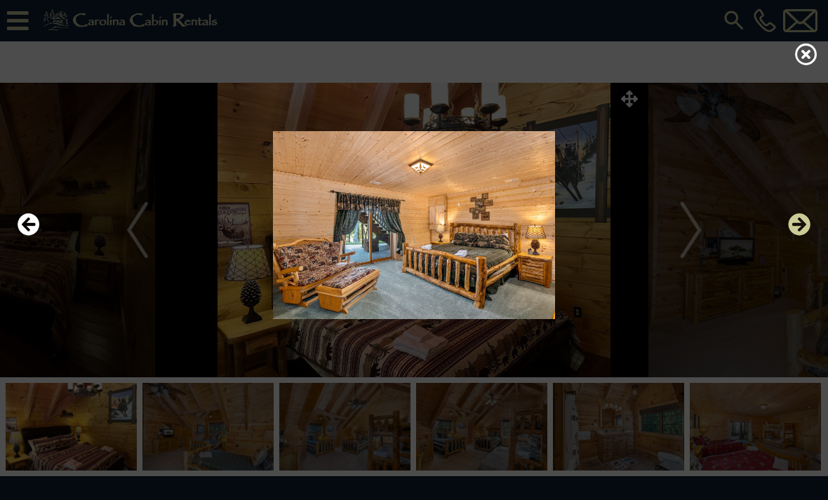
click at [808, 236] on icon "Next" at bounding box center [799, 224] width 22 height 22
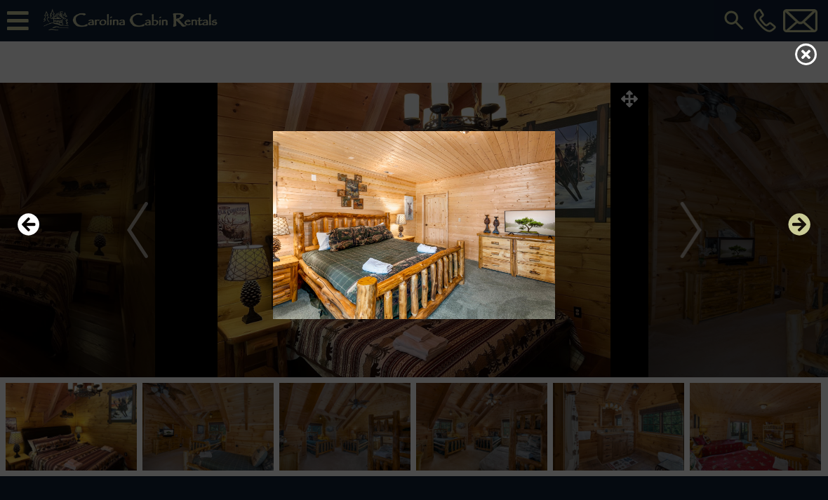
click at [810, 236] on icon "Next" at bounding box center [799, 224] width 22 height 22
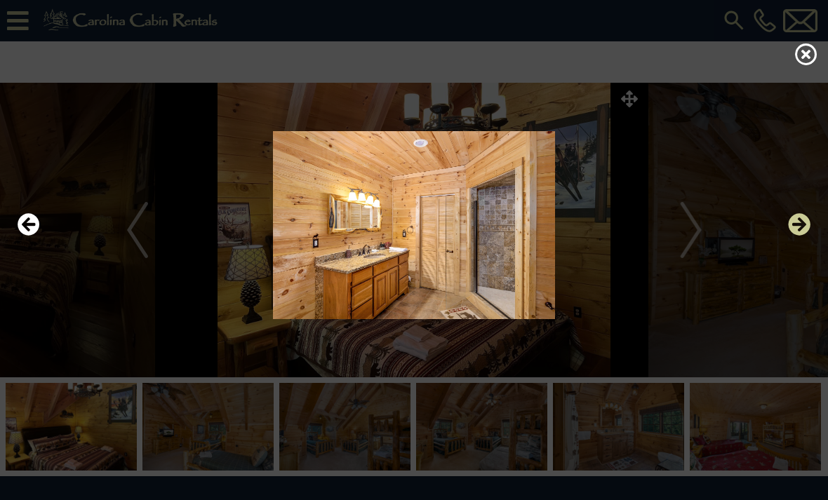
click at [809, 236] on icon "Next" at bounding box center [799, 224] width 22 height 22
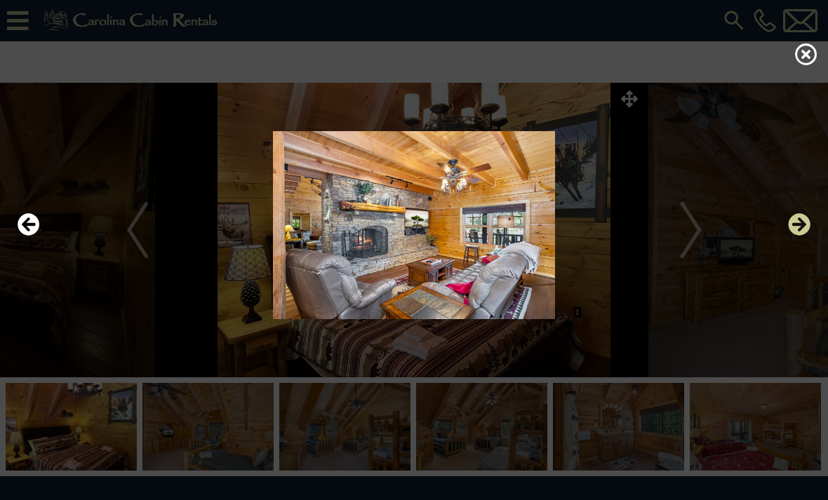
click at [802, 236] on icon "Next" at bounding box center [799, 224] width 22 height 22
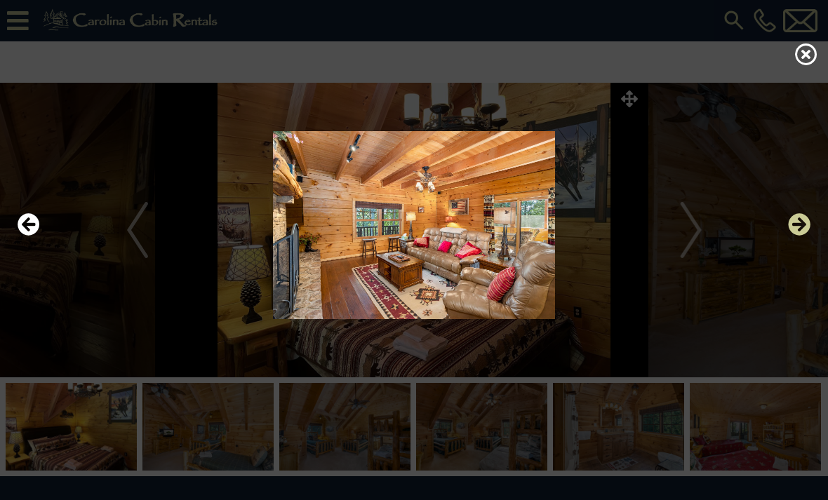
click at [802, 236] on icon "Next" at bounding box center [799, 224] width 22 height 22
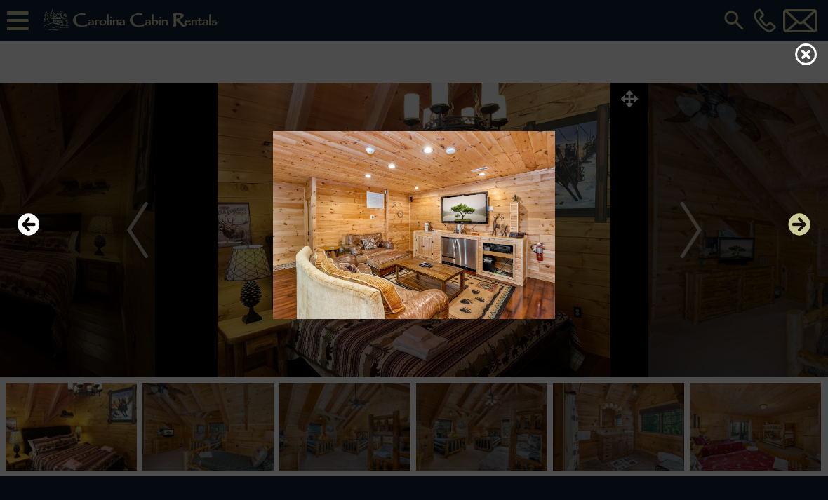
click at [803, 236] on icon "Next" at bounding box center [799, 224] width 22 height 22
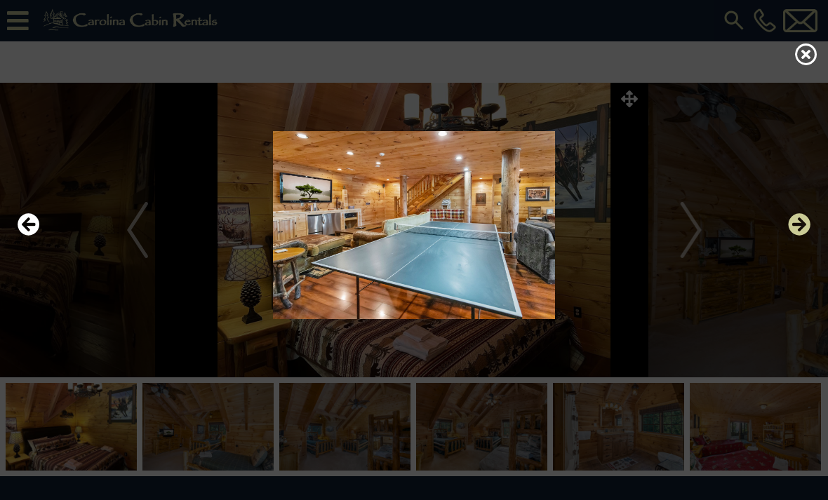
click at [805, 236] on icon "Next" at bounding box center [799, 224] width 22 height 22
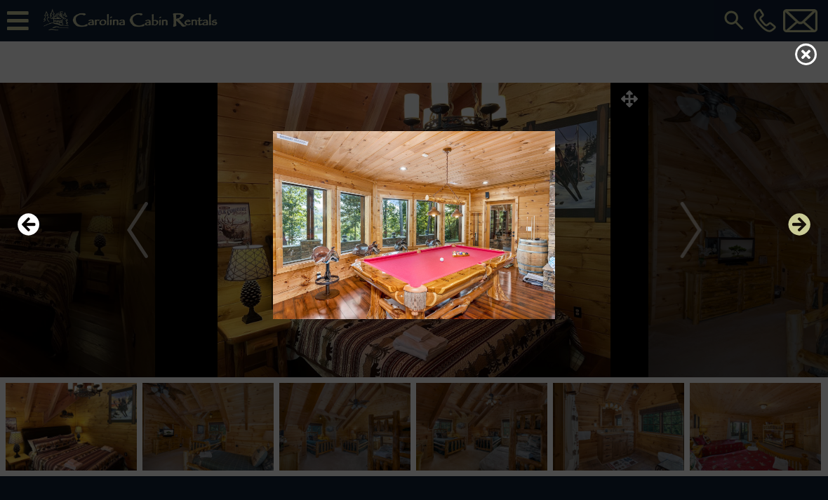
click at [799, 236] on icon "Next" at bounding box center [799, 224] width 22 height 22
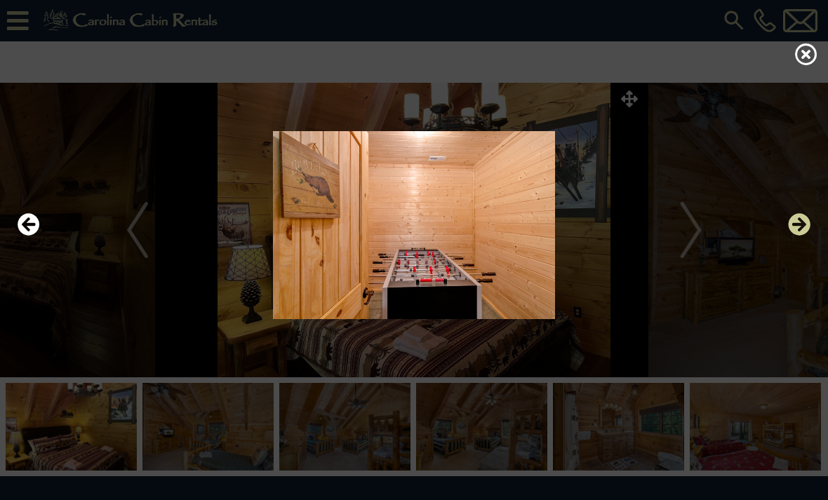
click at [803, 236] on icon "Next" at bounding box center [799, 224] width 22 height 22
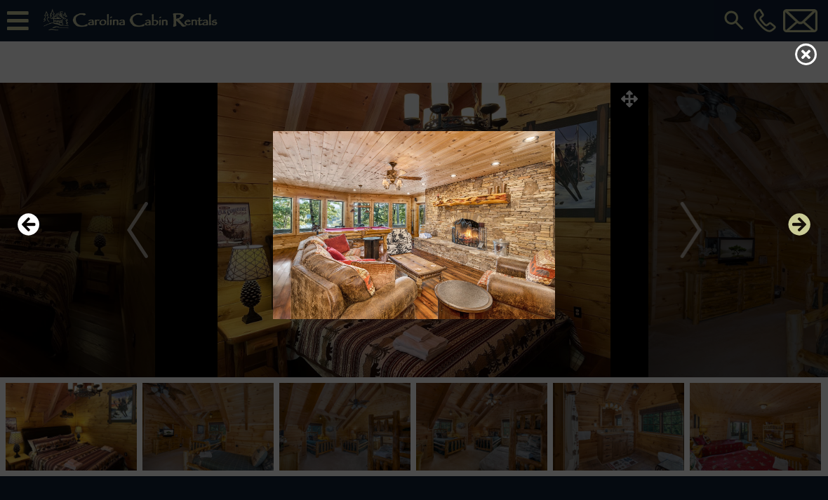
click at [804, 236] on icon "Next" at bounding box center [799, 224] width 22 height 22
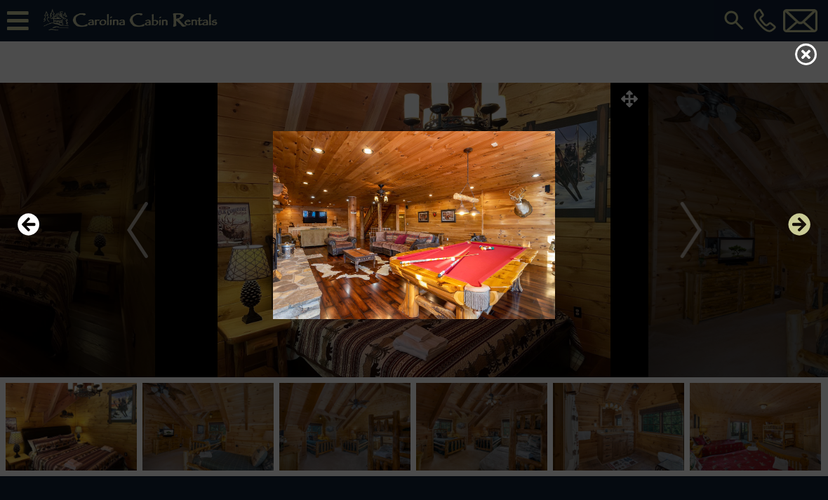
click at [809, 236] on icon "Next" at bounding box center [799, 224] width 22 height 22
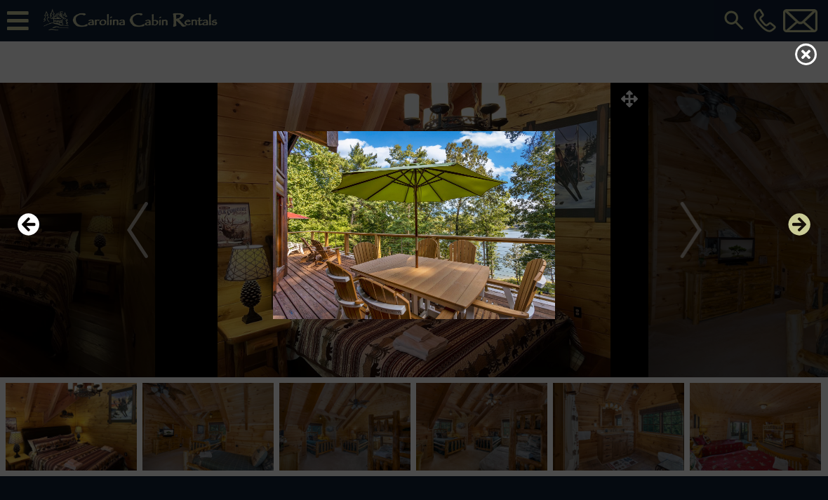
click at [809, 236] on icon "Next" at bounding box center [799, 224] width 22 height 22
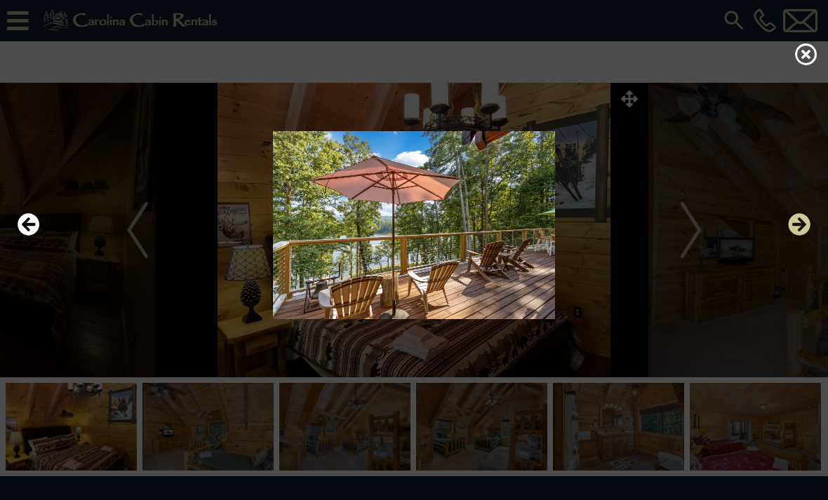
click at [809, 236] on icon "Next" at bounding box center [799, 224] width 22 height 22
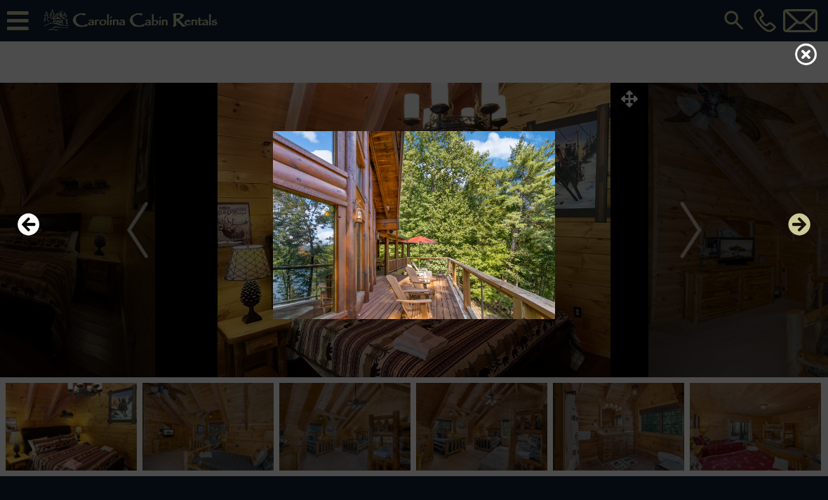
click at [793, 236] on icon "Next" at bounding box center [799, 224] width 22 height 22
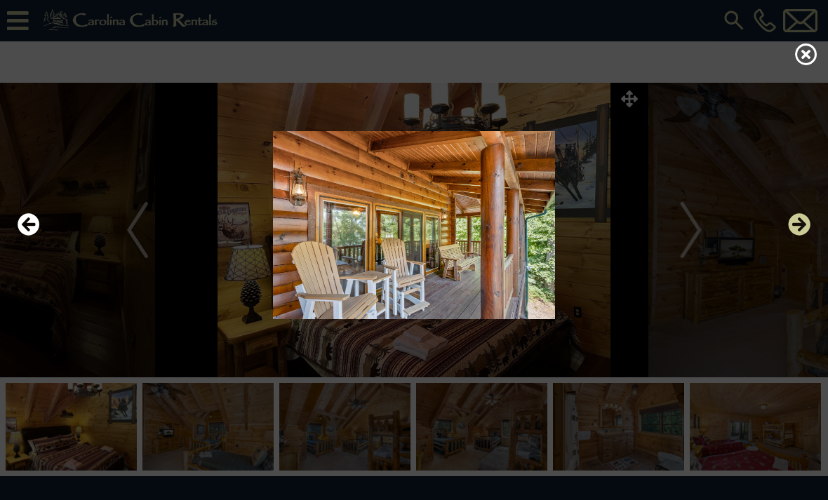
click at [797, 236] on icon "Next" at bounding box center [799, 224] width 22 height 22
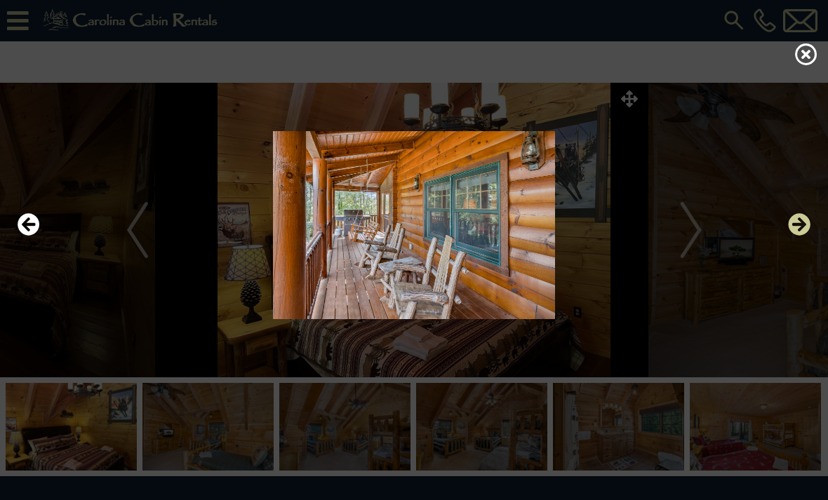
click at [796, 236] on icon "Next" at bounding box center [799, 224] width 22 height 22
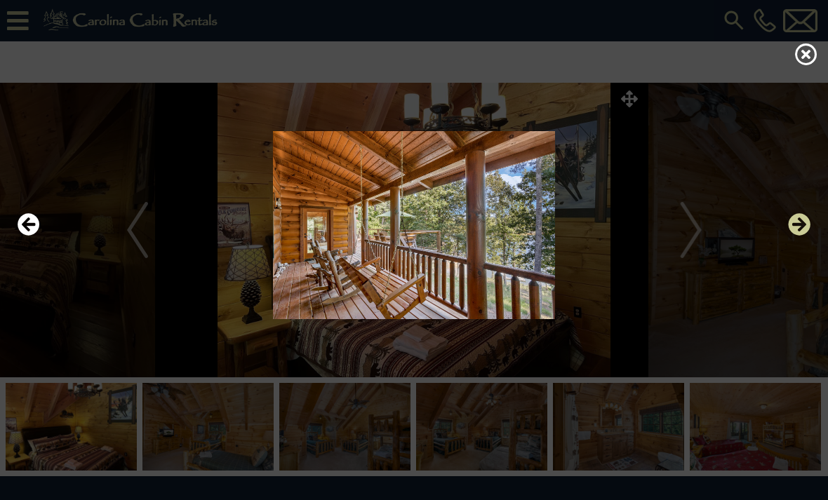
click at [796, 236] on icon "Next" at bounding box center [799, 224] width 22 height 22
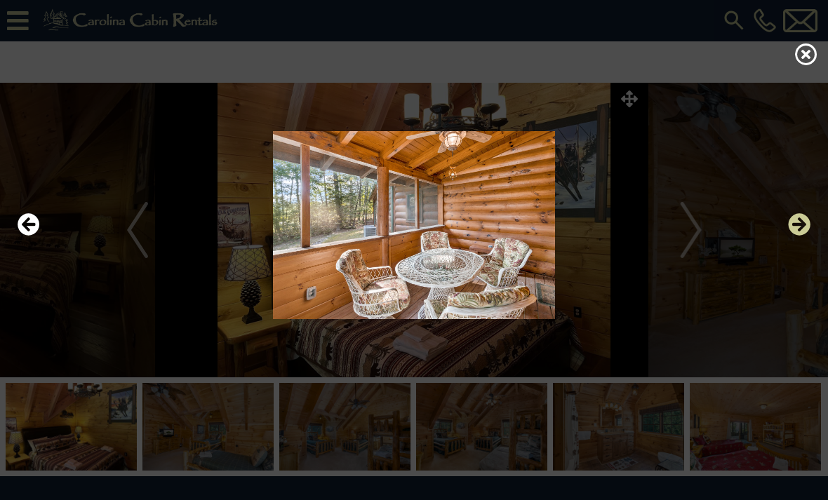
click at [793, 236] on icon "Next" at bounding box center [799, 224] width 22 height 22
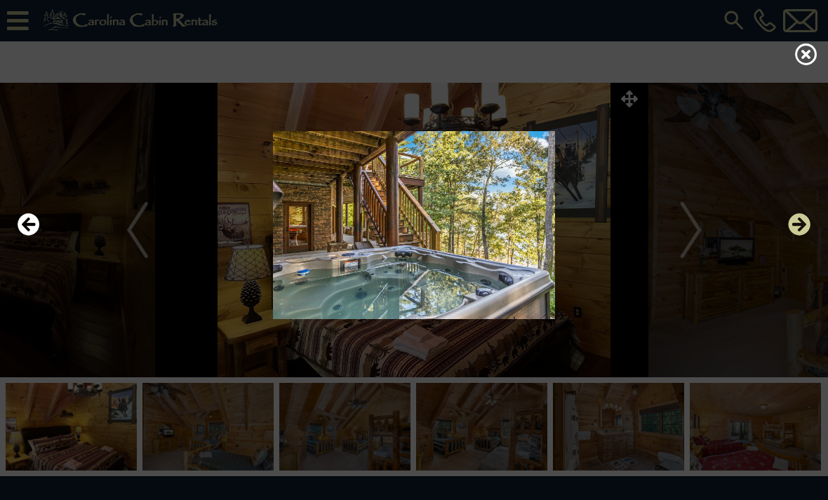
click at [796, 236] on icon "Next" at bounding box center [799, 224] width 22 height 22
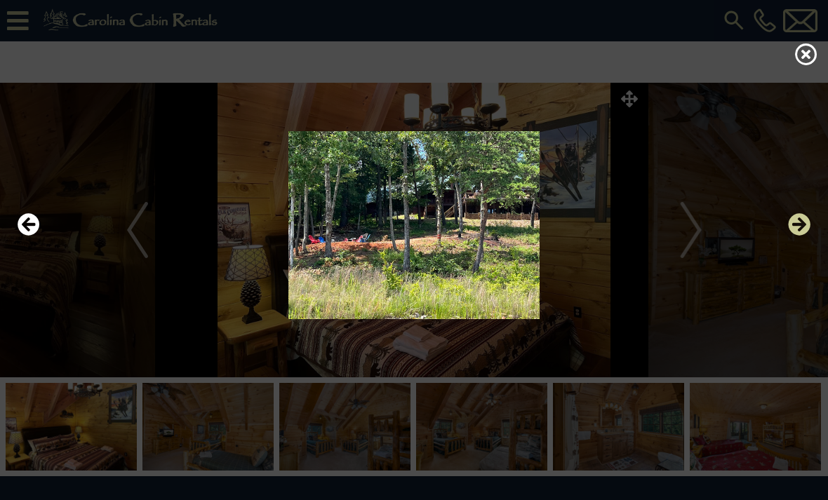
click at [801, 236] on icon "Next" at bounding box center [799, 224] width 22 height 22
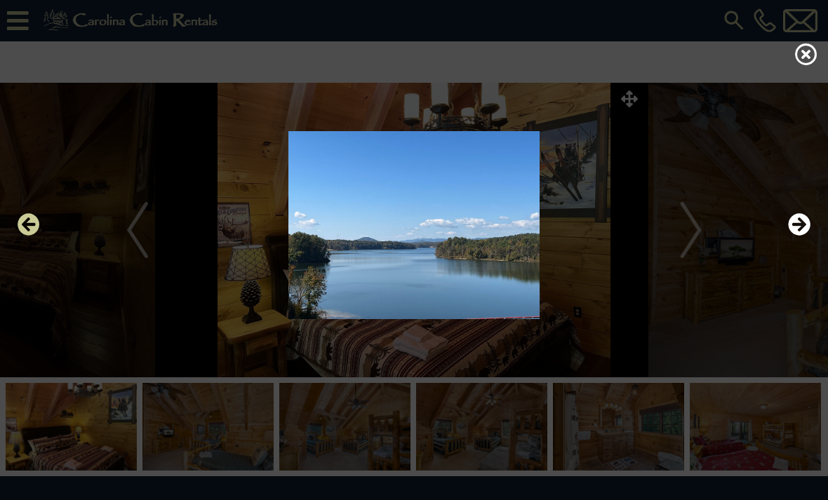
click at [31, 236] on icon "Previous" at bounding box center [29, 224] width 22 height 22
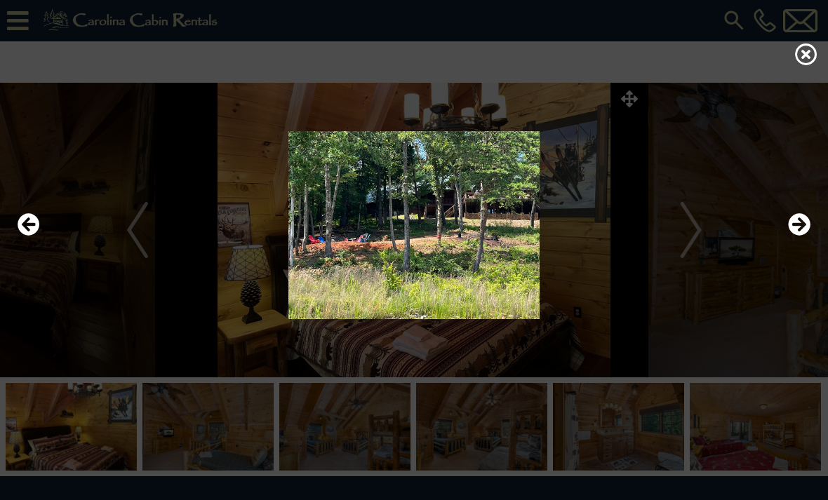
click at [458, 287] on img at bounding box center [414, 225] width 800 height 188
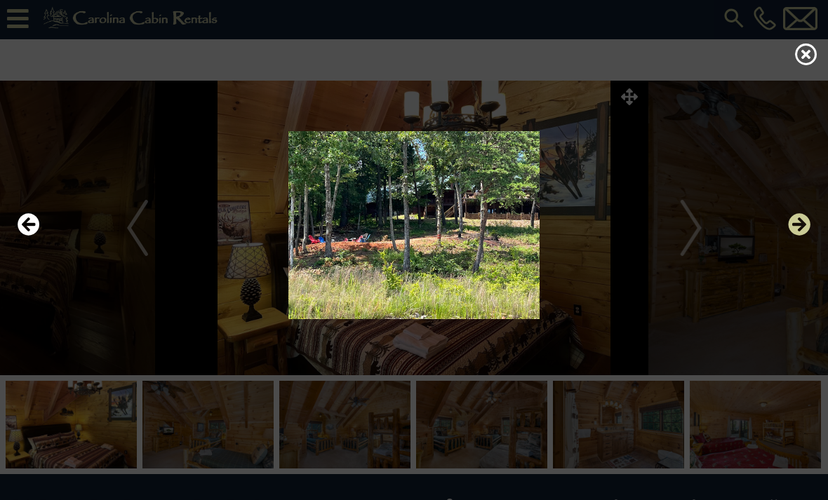
click at [805, 236] on icon "Next" at bounding box center [799, 224] width 22 height 22
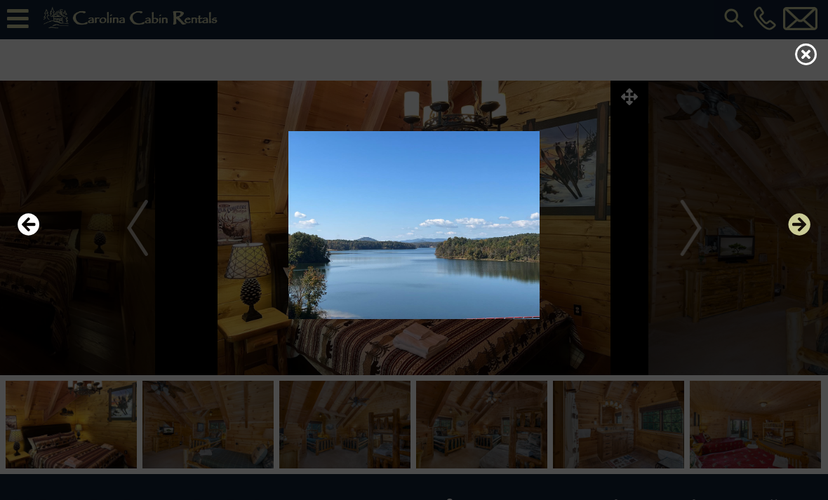
click at [806, 236] on icon "Next" at bounding box center [799, 224] width 22 height 22
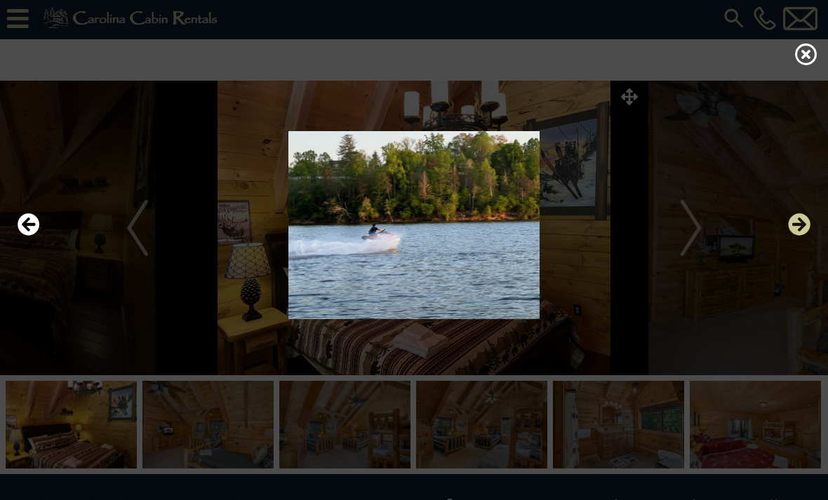
click at [805, 236] on icon "Next" at bounding box center [799, 224] width 22 height 22
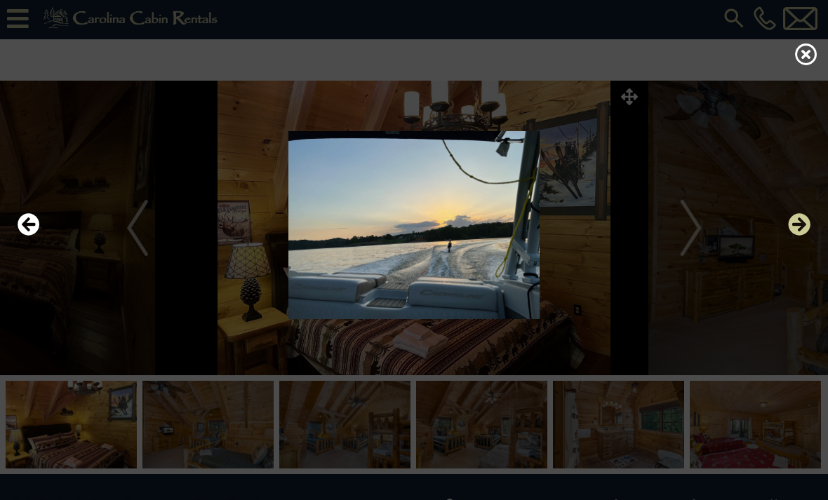
click at [805, 236] on icon "Next" at bounding box center [799, 224] width 22 height 22
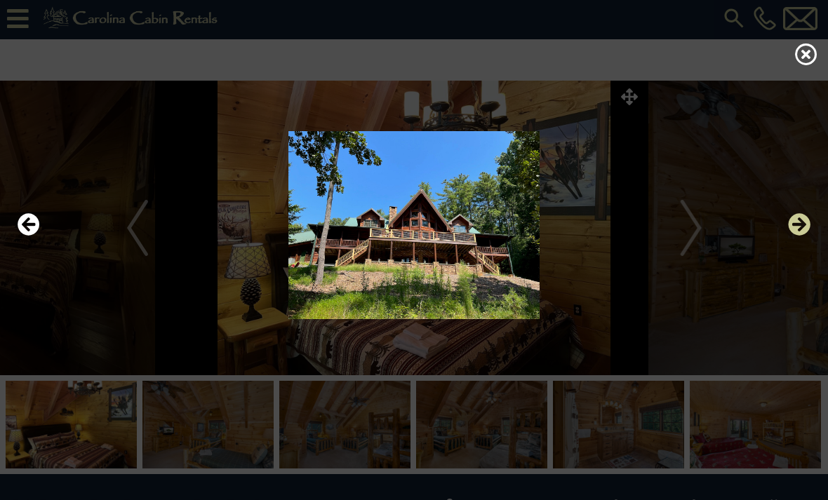
click at [802, 236] on icon "Next" at bounding box center [799, 224] width 22 height 22
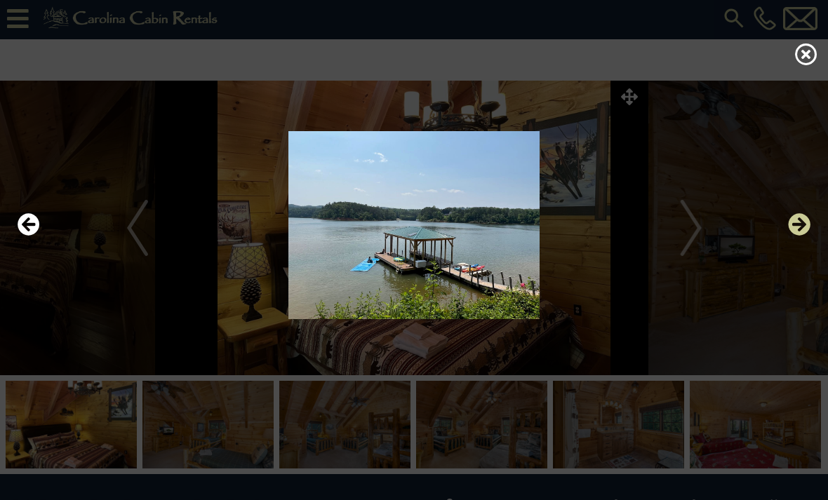
click at [800, 236] on icon "Next" at bounding box center [799, 224] width 22 height 22
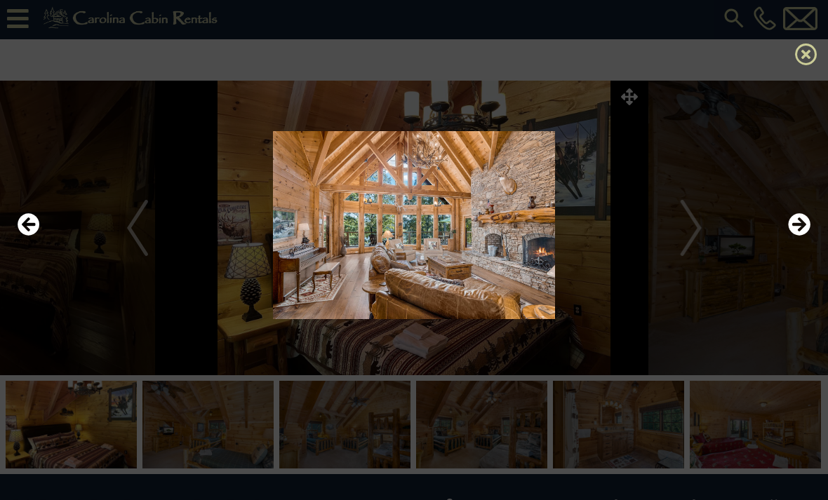
click at [803, 64] on icon at bounding box center [806, 54] width 22 height 22
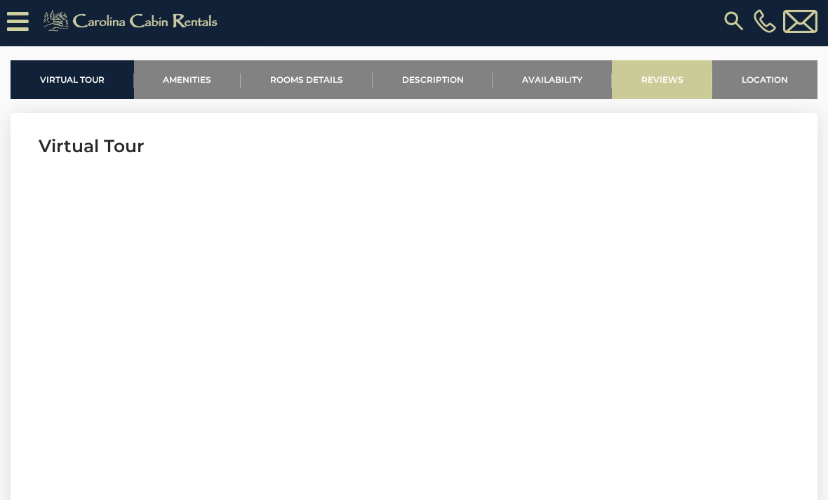
click at [671, 82] on link "Reviews" at bounding box center [662, 79] width 101 height 39
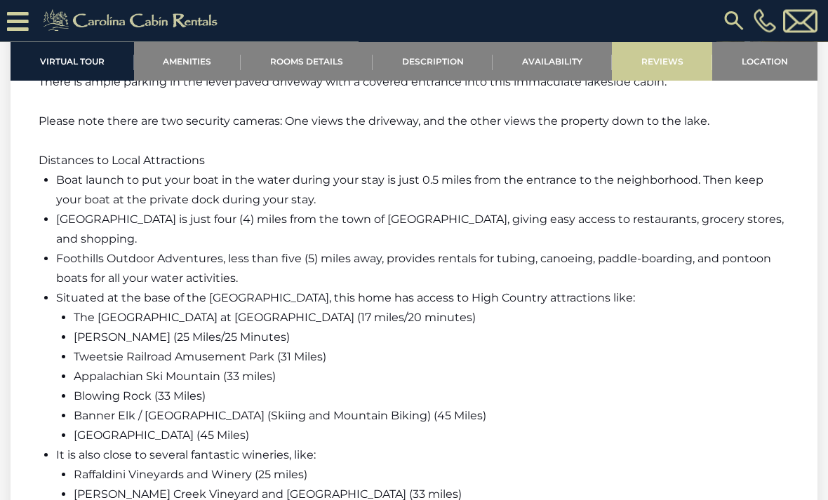
scroll to position [2961, 0]
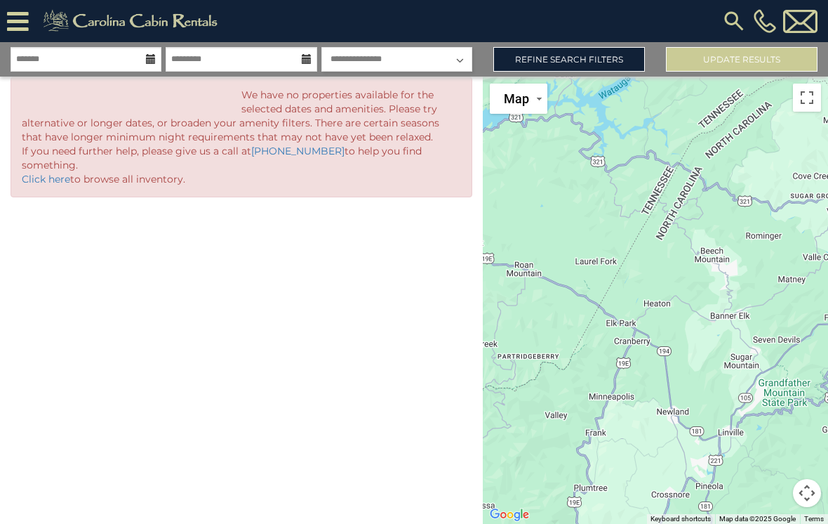
click at [729, 21] on img at bounding box center [734, 20] width 25 height 25
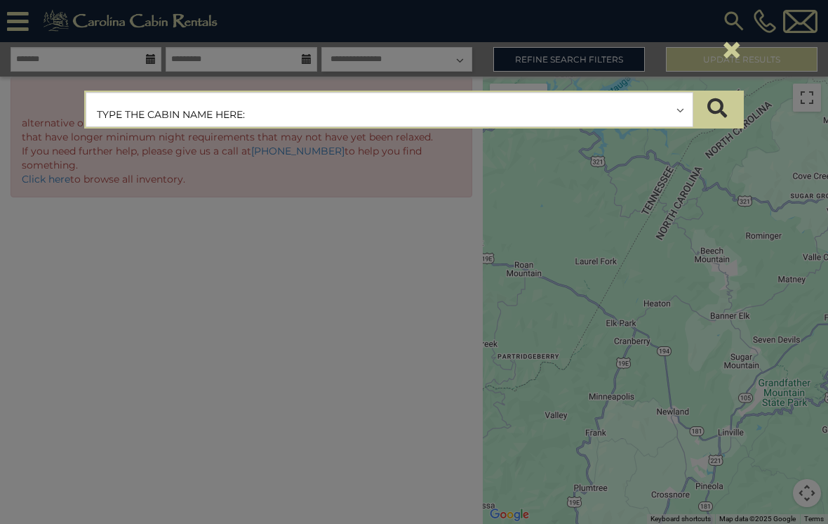
click at [253, 123] on input "text" at bounding box center [389, 110] width 606 height 35
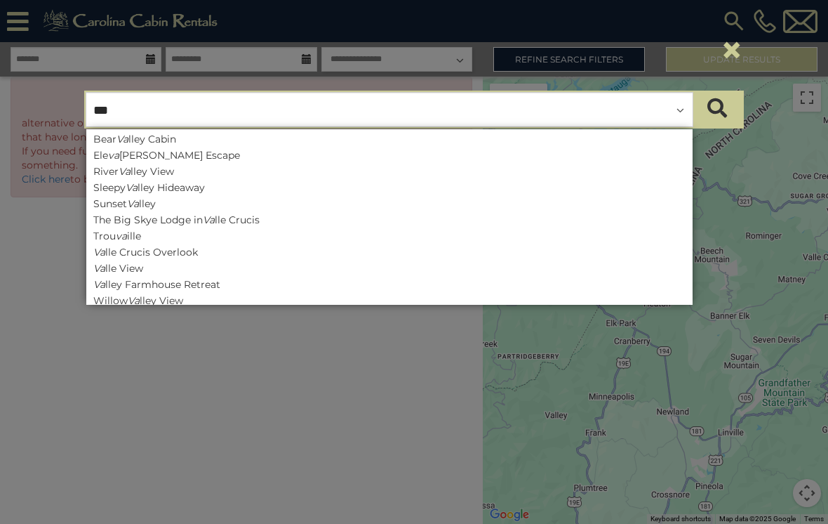
type input "****"
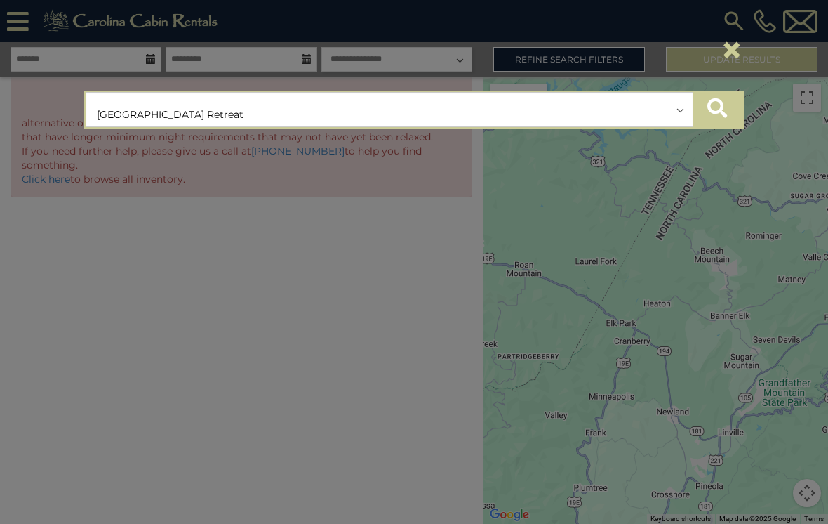
click at [724, 107] on icon "submit" at bounding box center [718, 108] width 20 height 20
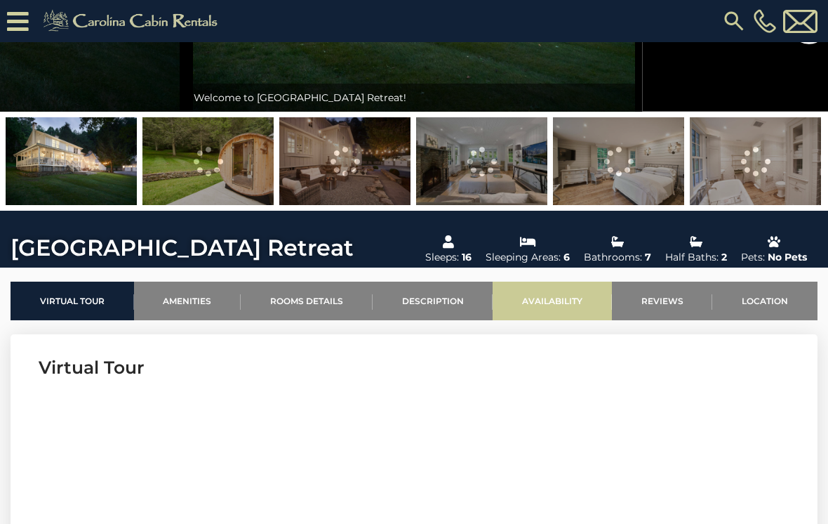
click at [569, 304] on link "Availability" at bounding box center [552, 300] width 119 height 39
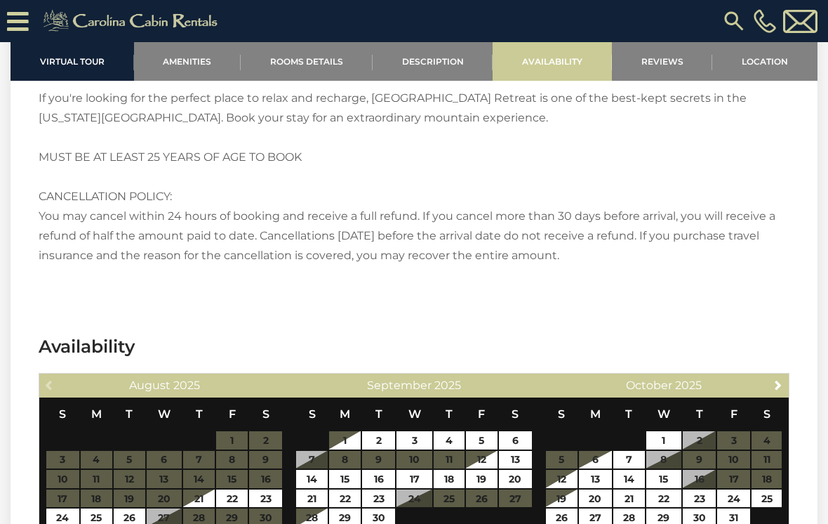
scroll to position [2939, 0]
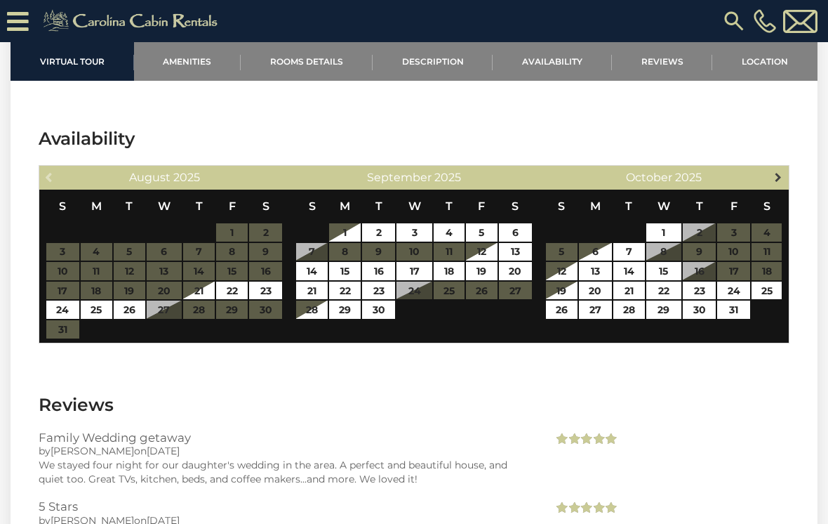
click at [778, 180] on span "Next" at bounding box center [778, 176] width 11 height 11
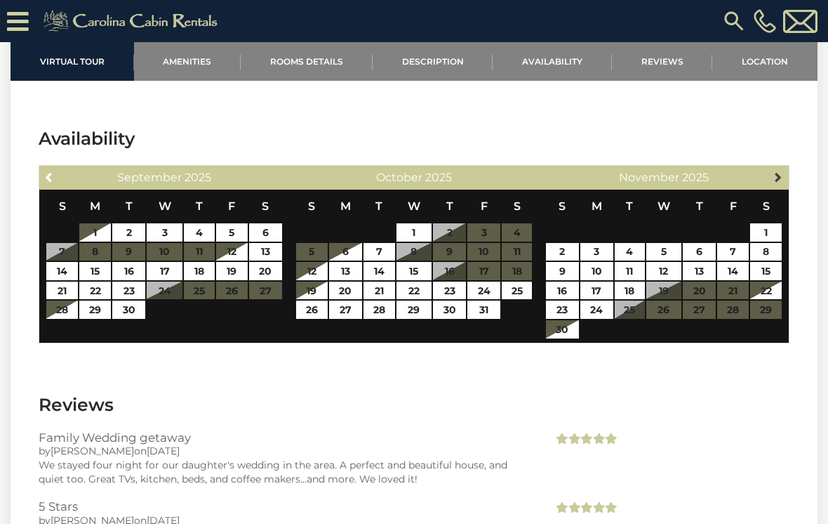
click at [779, 177] on span "Next" at bounding box center [778, 176] width 11 height 11
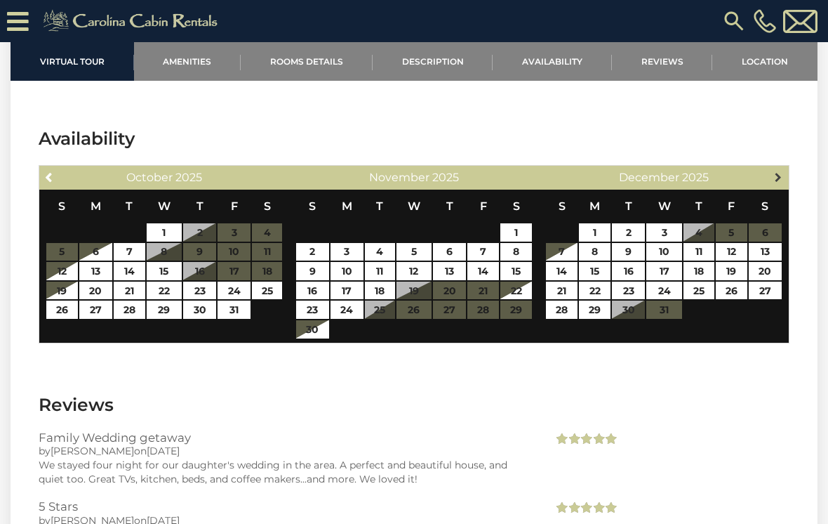
click at [780, 174] on span "Next" at bounding box center [778, 176] width 11 height 11
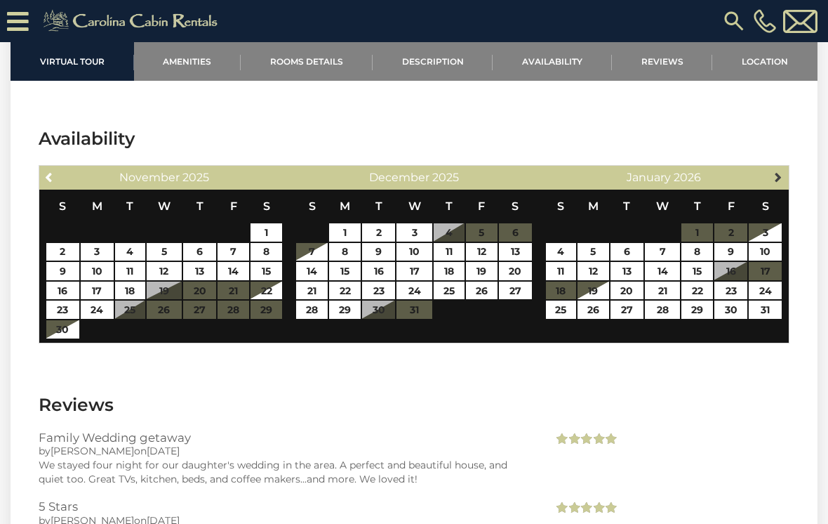
click at [779, 175] on span "Next" at bounding box center [778, 176] width 11 height 11
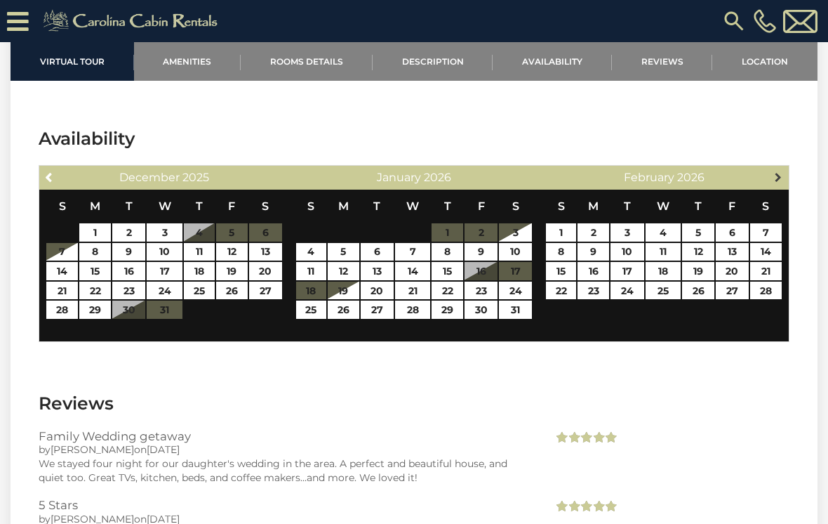
click at [780, 176] on span "Next" at bounding box center [778, 176] width 11 height 11
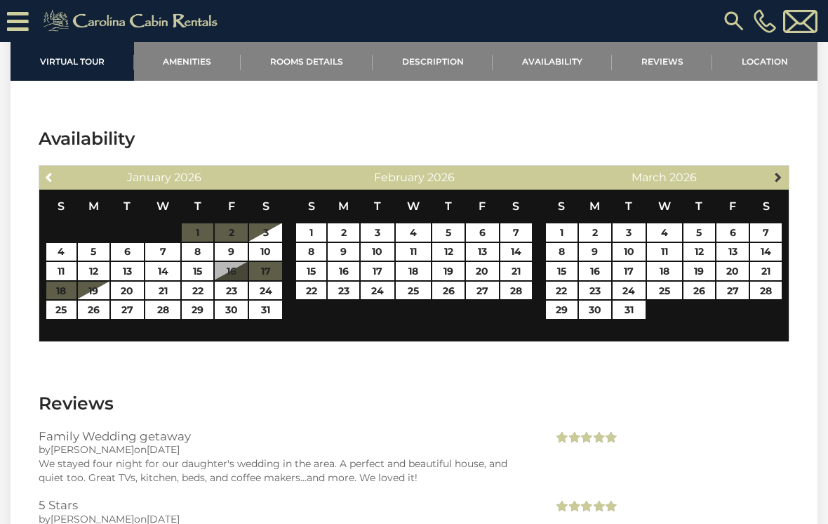
click at [780, 177] on span "Next" at bounding box center [778, 176] width 11 height 11
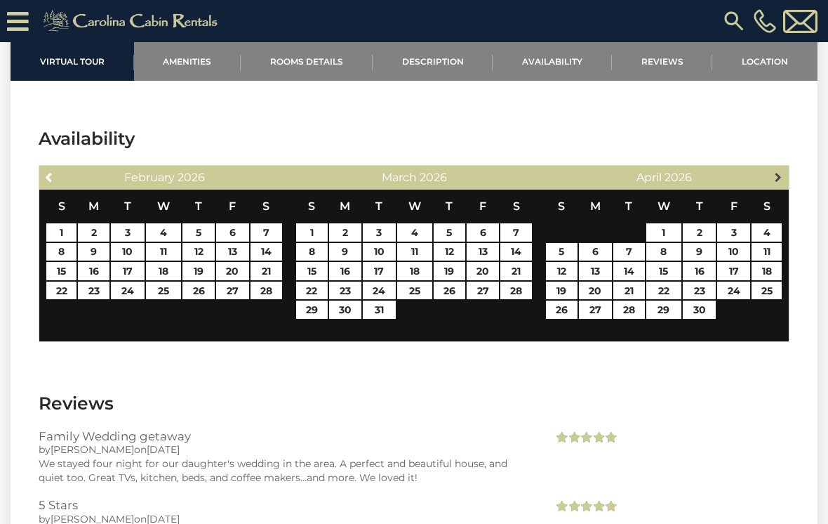
click at [778, 178] on span "Next" at bounding box center [778, 176] width 11 height 11
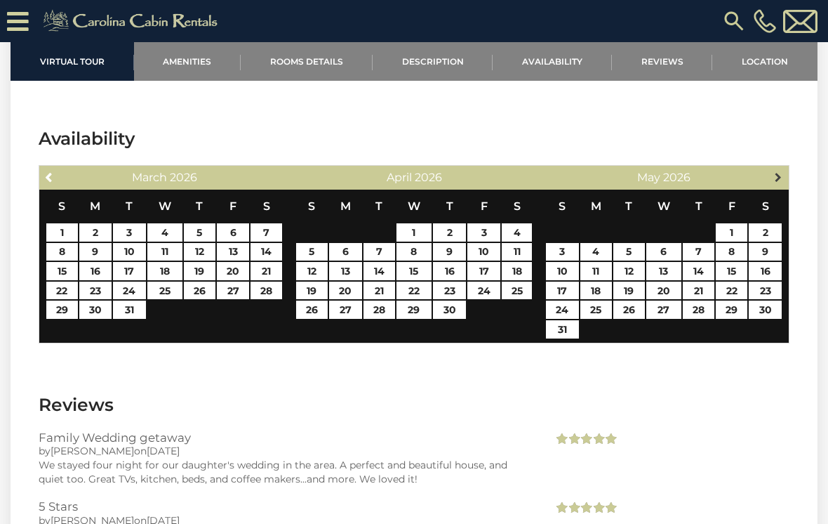
click at [779, 178] on span "Next" at bounding box center [778, 176] width 11 height 11
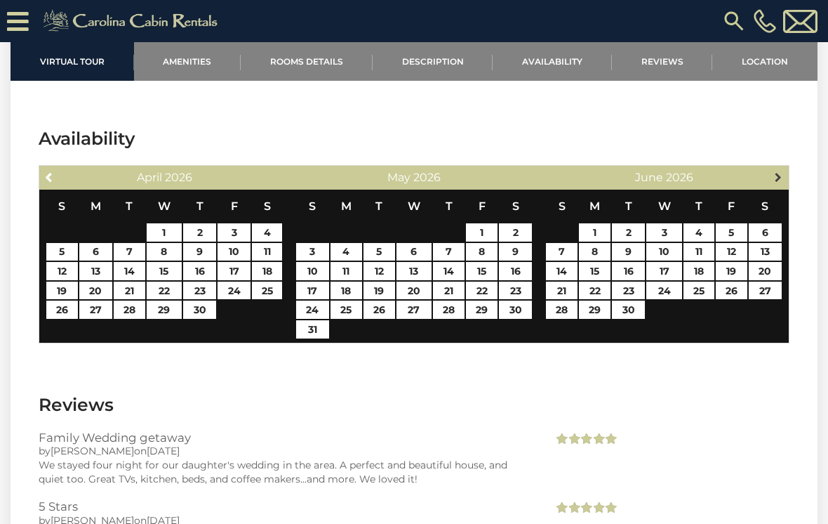
click at [778, 178] on span "Next" at bounding box center [778, 176] width 11 height 11
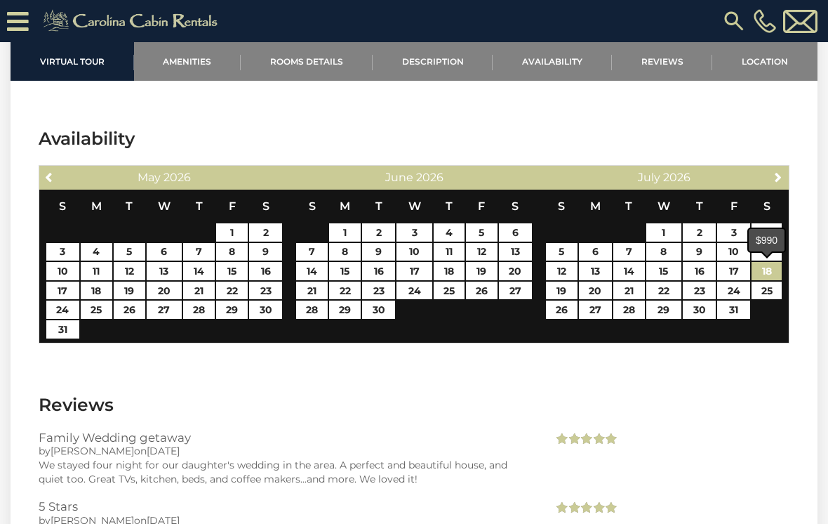
click at [769, 273] on link "18" at bounding box center [767, 271] width 30 height 18
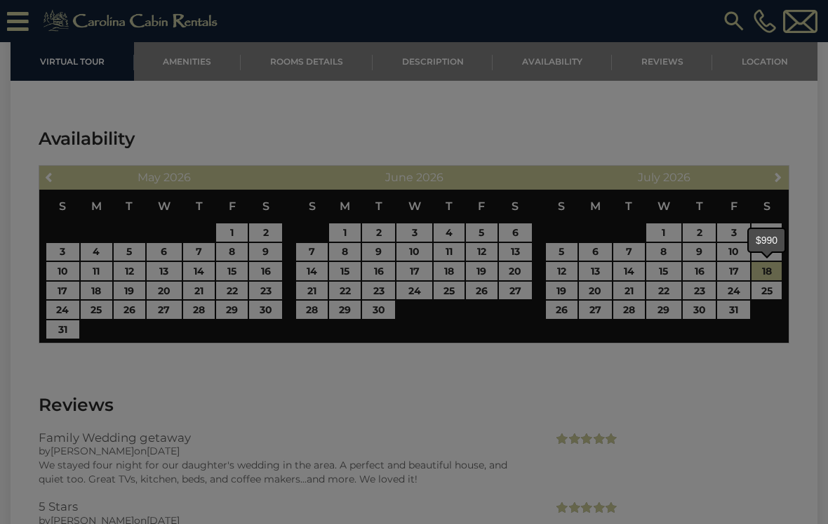
type input "**********"
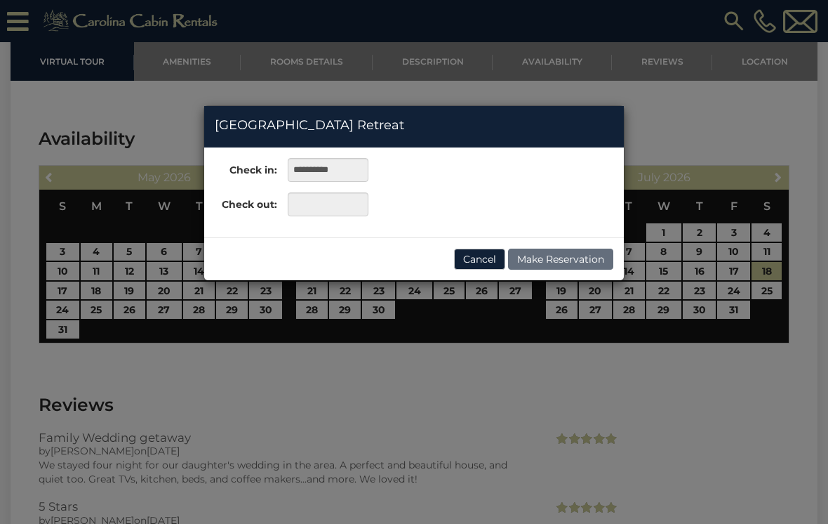
click at [771, 292] on div "**********" at bounding box center [414, 262] width 828 height 524
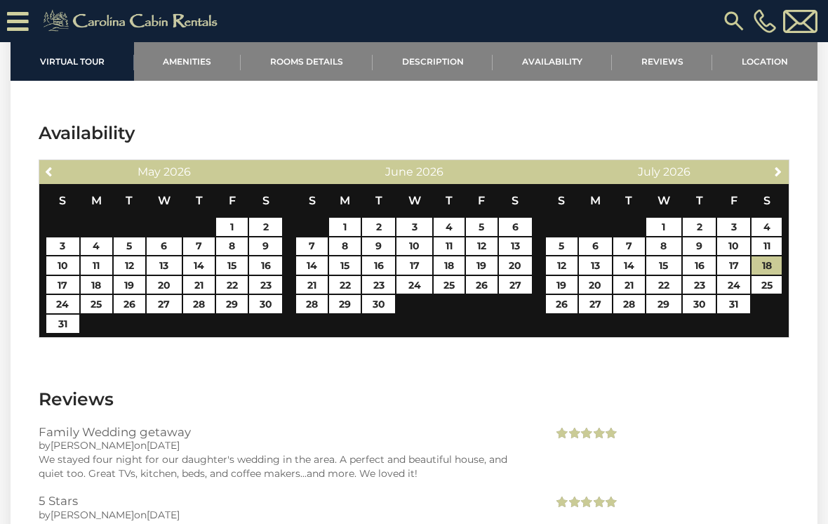
scroll to position [2949, 0]
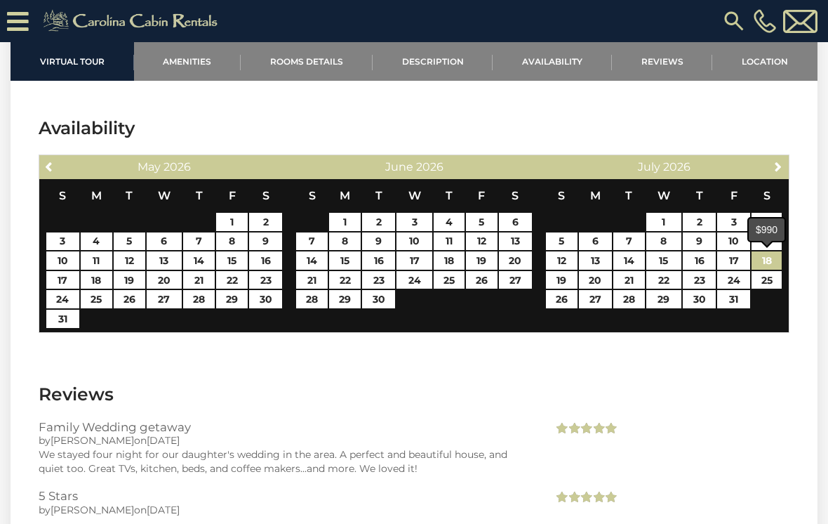
click at [768, 260] on link "18" at bounding box center [767, 260] width 30 height 18
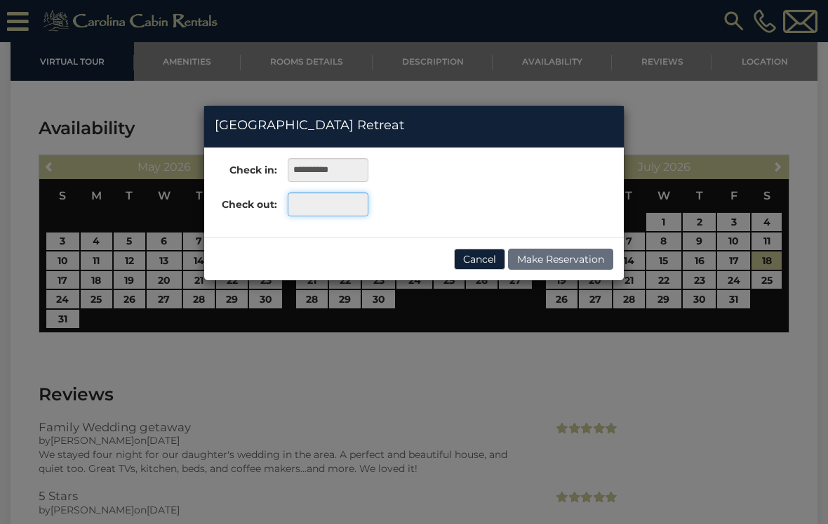
click at [329, 205] on input "text" at bounding box center [328, 204] width 81 height 24
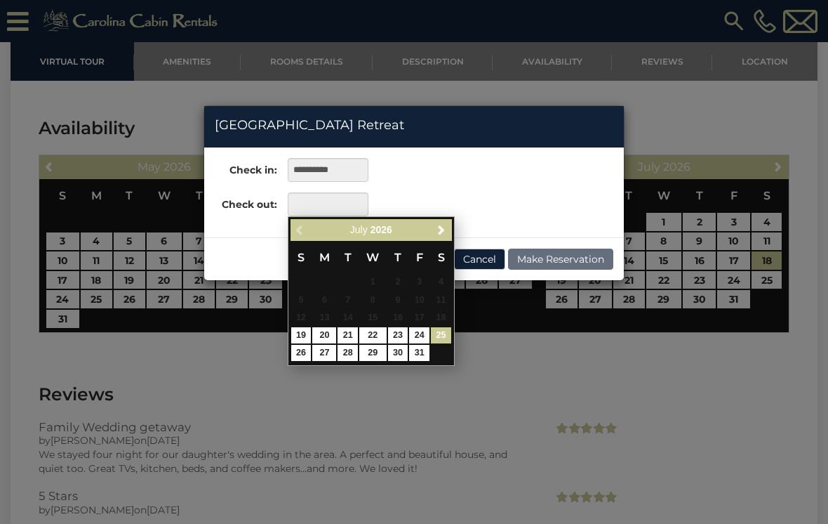
click at [444, 333] on link "25" at bounding box center [441, 335] width 20 height 16
type input "**********"
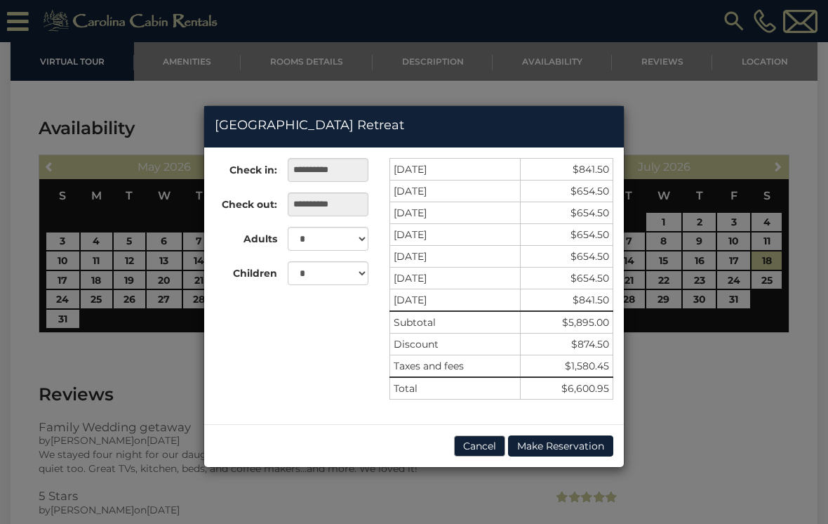
click at [486, 449] on button "Cancel" at bounding box center [479, 445] width 51 height 21
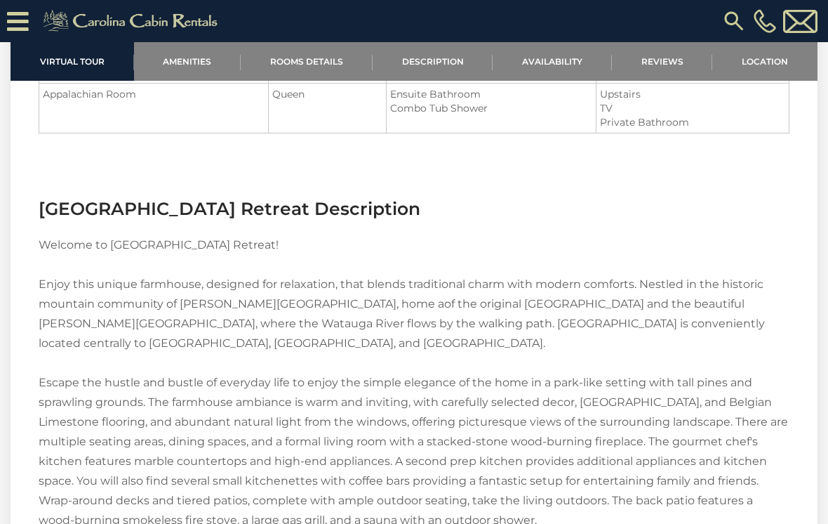
scroll to position [1972, 0]
